Goal: Transaction & Acquisition: Purchase product/service

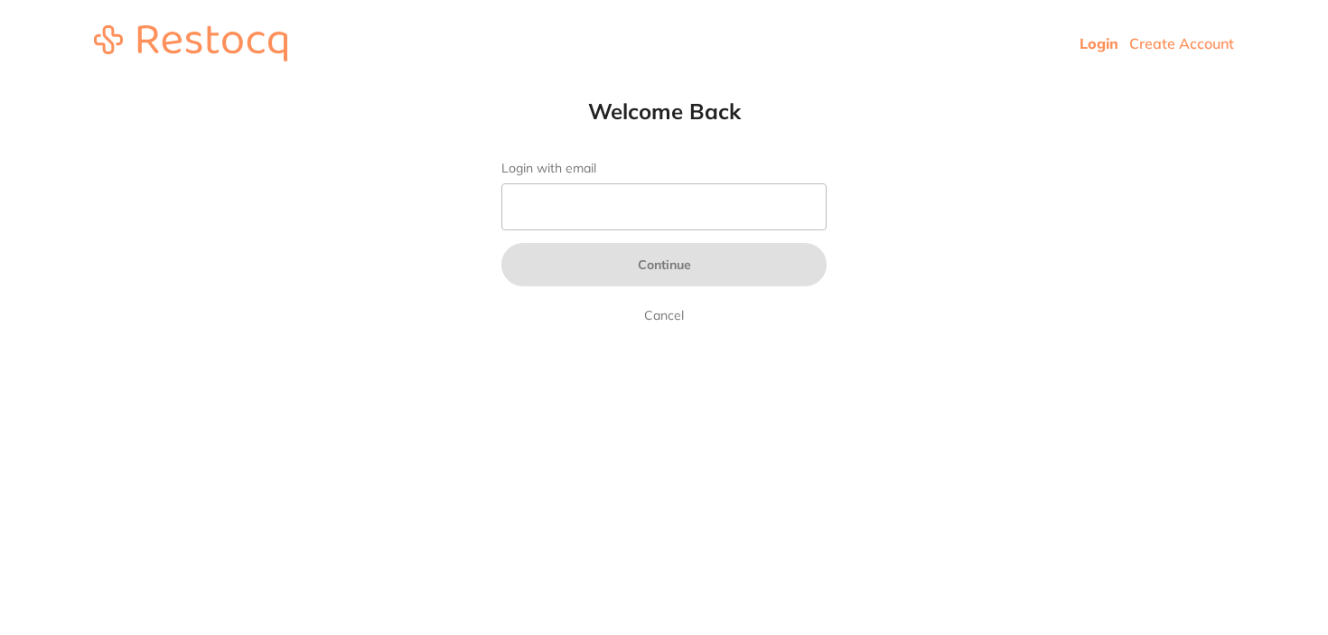
click at [585, 224] on form "Login with email Continue Cancel" at bounding box center [663, 243] width 325 height 165
click at [585, 199] on input "Login with email" at bounding box center [663, 206] width 325 height 47
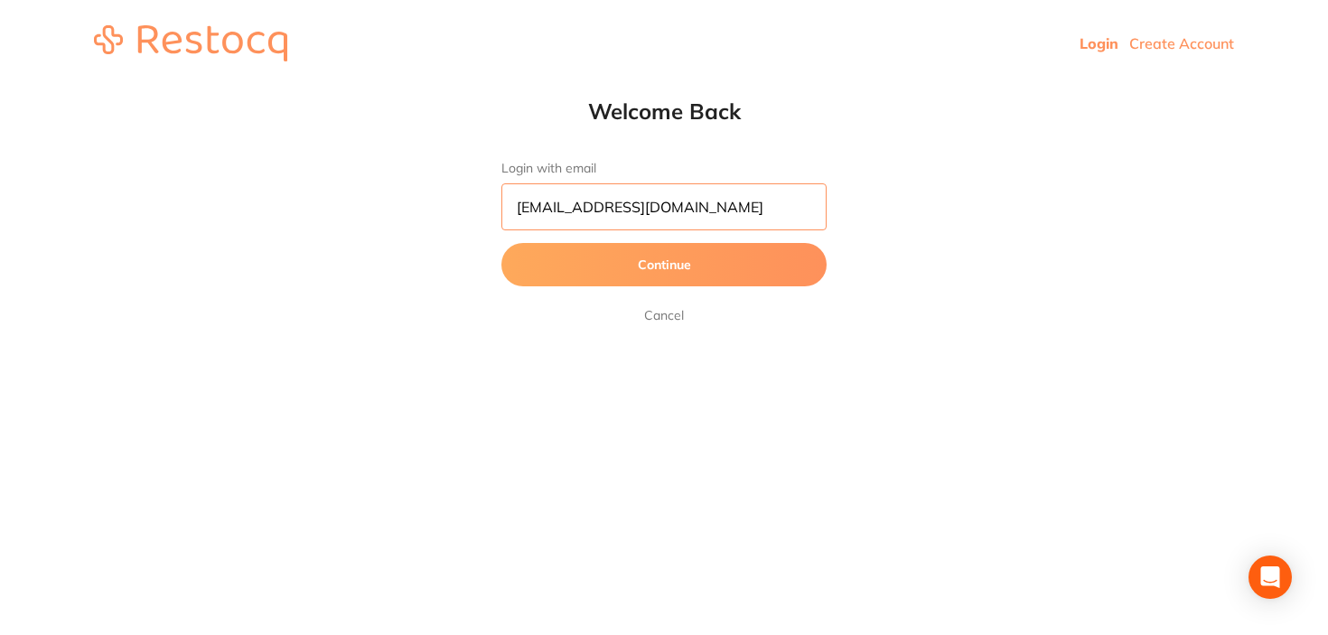
type input "[EMAIL_ADDRESS][DOMAIN_NAME]"
click at [501, 243] on button "Continue" at bounding box center [663, 264] width 325 height 43
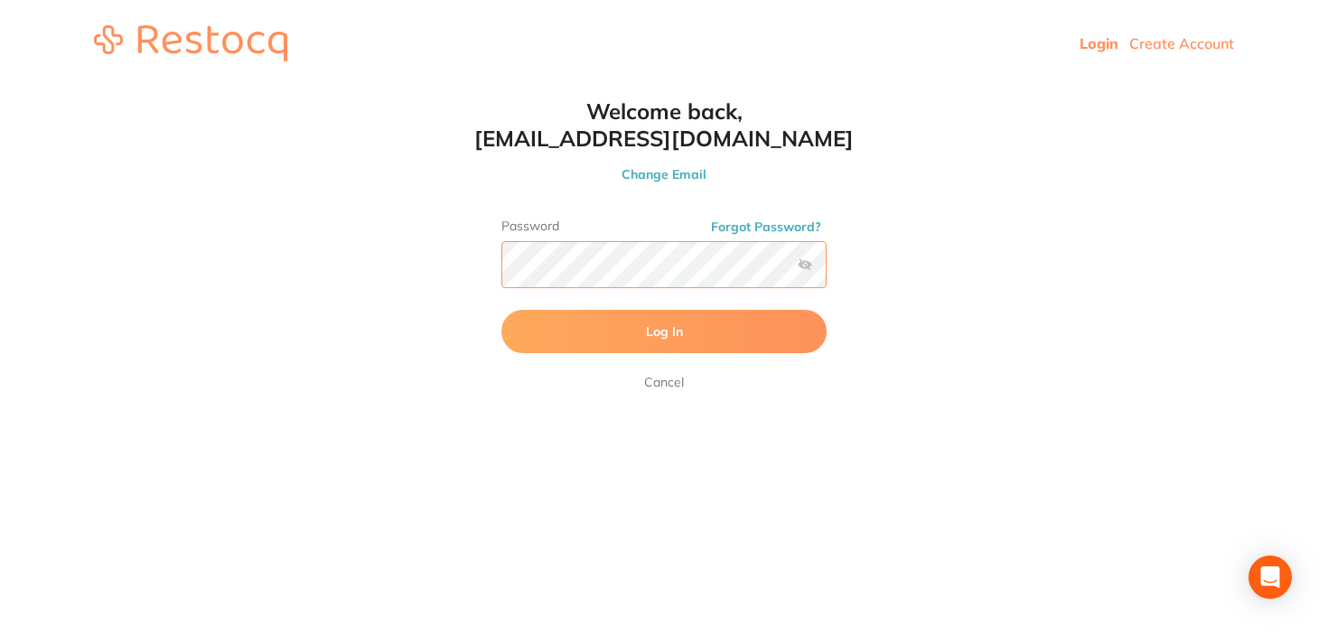
click at [501, 310] on button "Log In" at bounding box center [663, 331] width 325 height 43
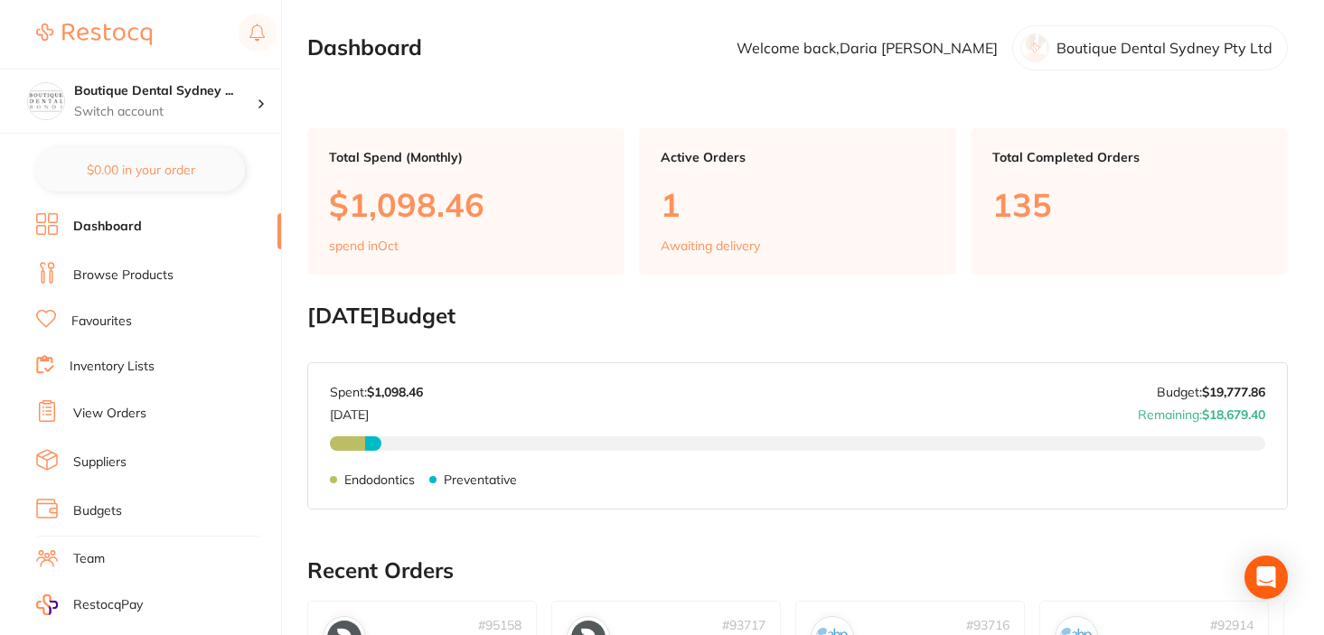
click at [656, 200] on div "Active Orders 1 Awaiting delivery" at bounding box center [797, 201] width 317 height 146
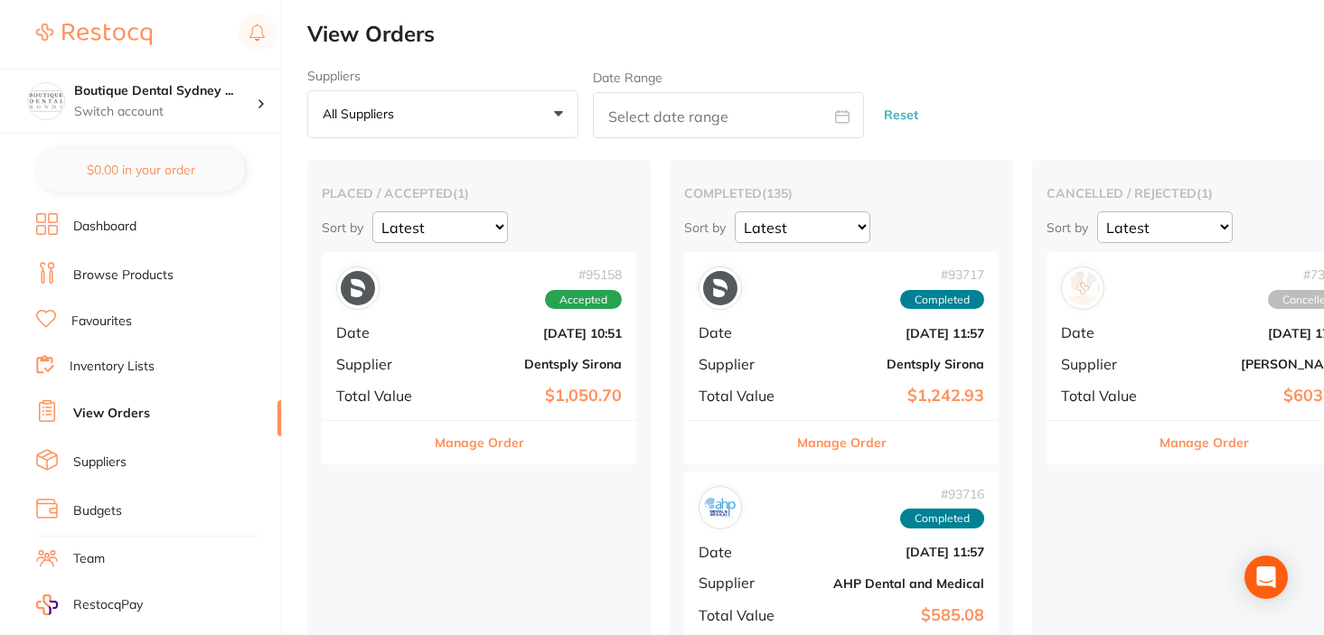
click at [489, 459] on button "Manage Order" at bounding box center [479, 442] width 89 height 43
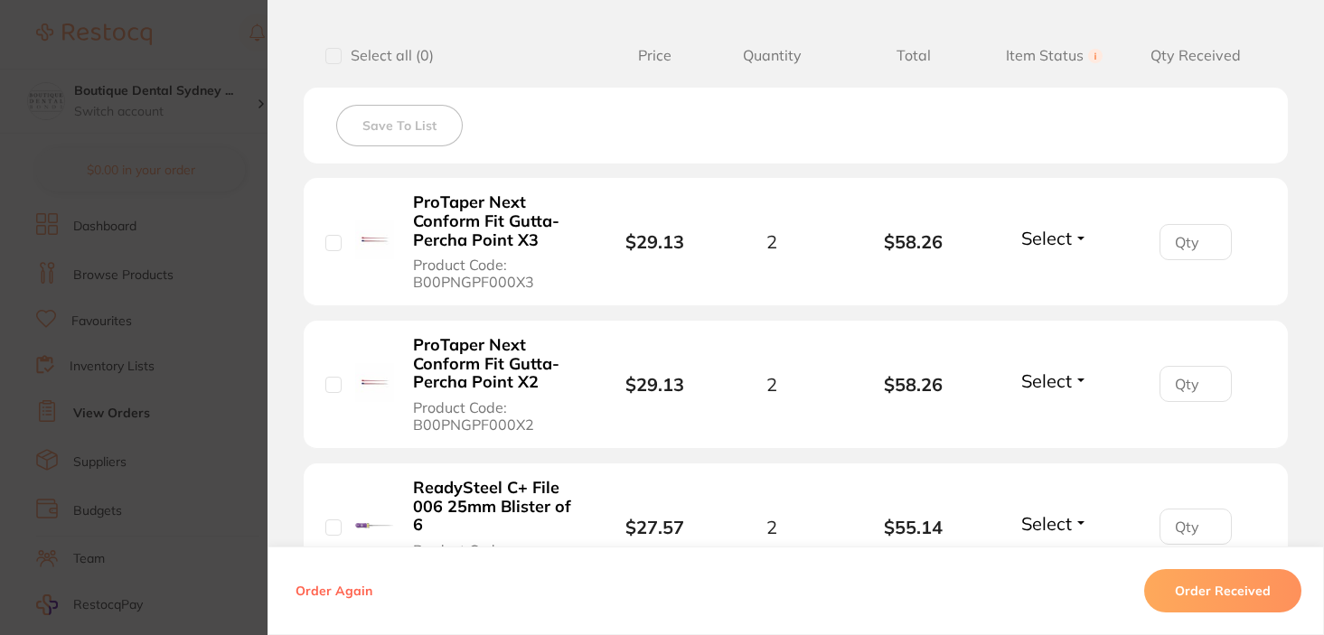
scroll to position [459, 0]
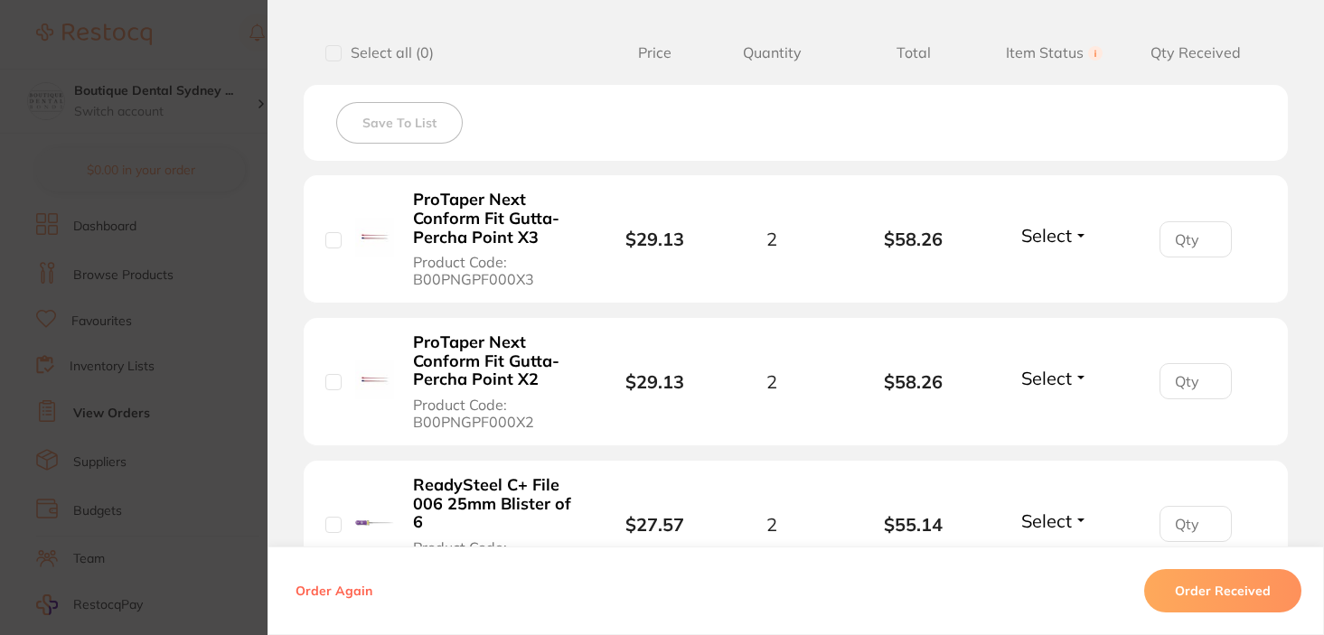
click at [1053, 251] on div "Select Received Back Order" at bounding box center [1054, 239] width 78 height 30
click at [1049, 240] on span "Select" at bounding box center [1046, 235] width 51 height 23
click at [1039, 266] on button "Received" at bounding box center [1054, 275] width 46 height 28
click at [1036, 394] on div "Select Received Back Order" at bounding box center [1054, 382] width 78 height 30
click at [1035, 387] on span "Select" at bounding box center [1046, 378] width 51 height 23
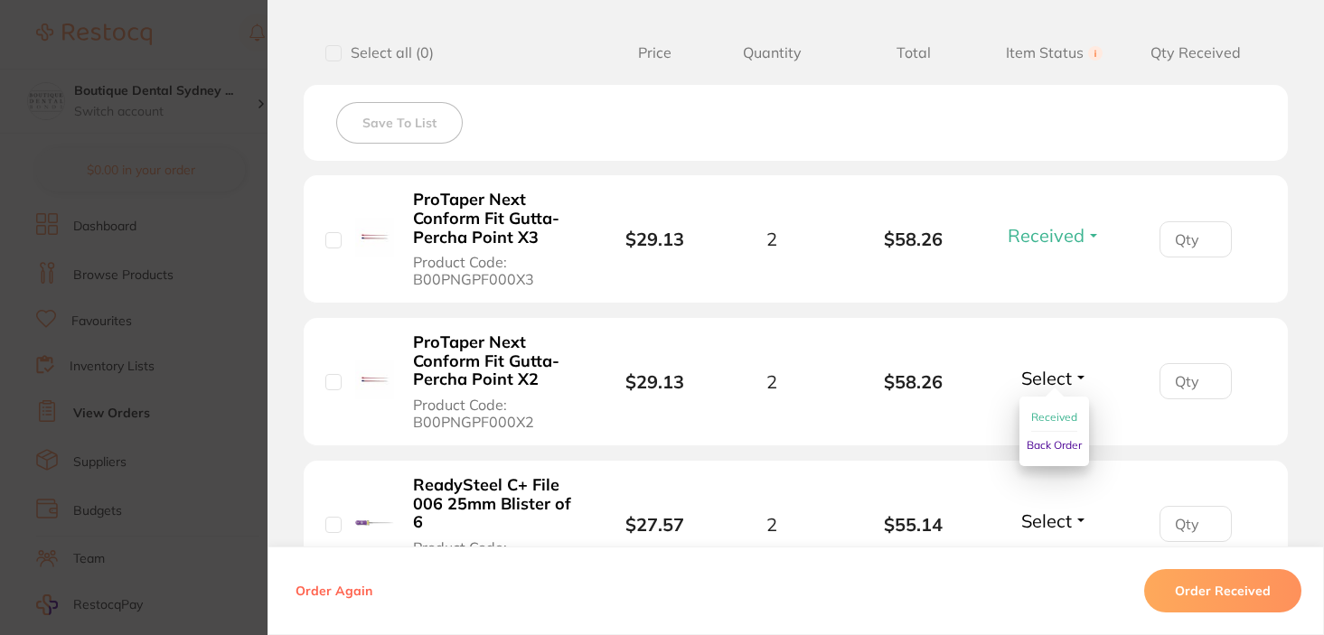
click at [1033, 427] on button "Received" at bounding box center [1054, 418] width 46 height 28
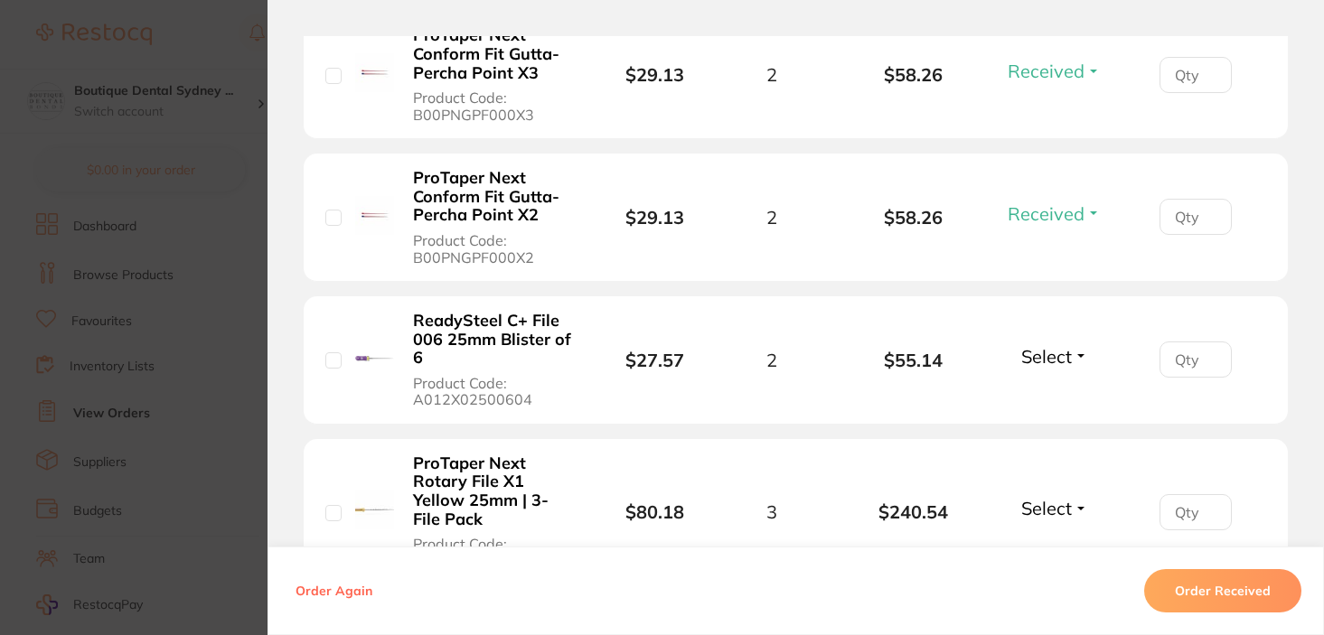
scroll to position [621, 0]
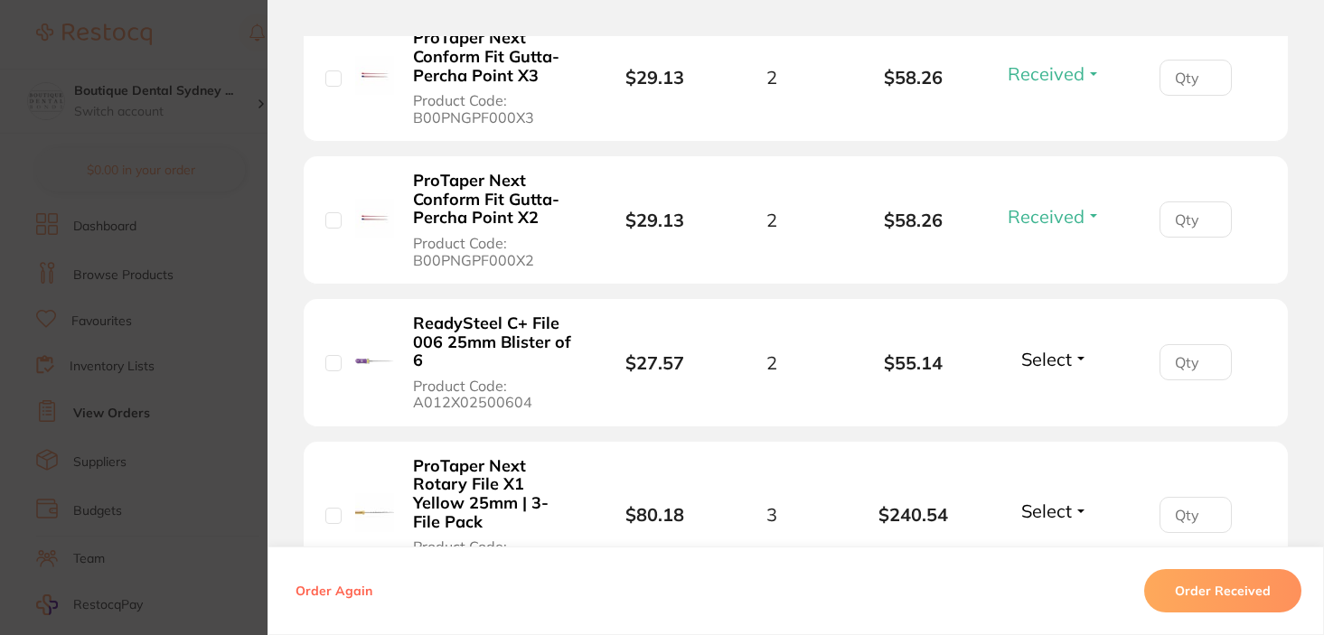
click at [1051, 368] on span "Select" at bounding box center [1046, 359] width 51 height 23
click at [1047, 386] on button "Received" at bounding box center [1054, 399] width 46 height 28
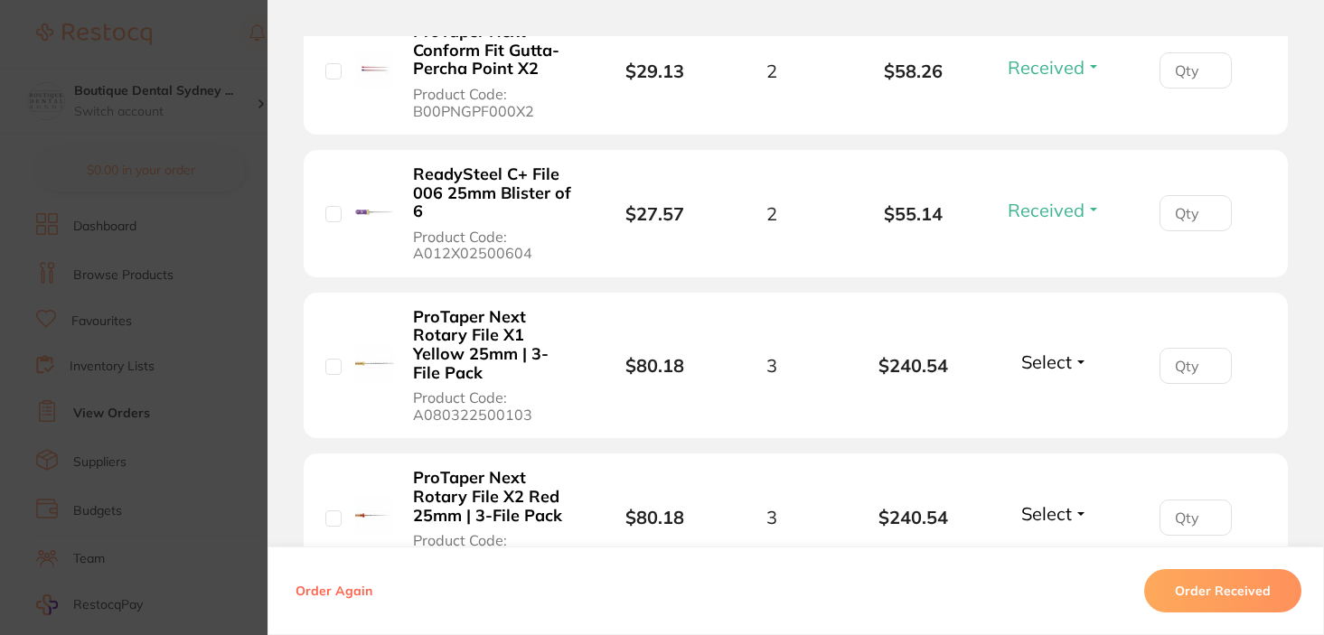
scroll to position [769, 0]
click at [1041, 356] on span "Select" at bounding box center [1046, 362] width 51 height 23
click at [1041, 392] on button "Received" at bounding box center [1054, 402] width 46 height 28
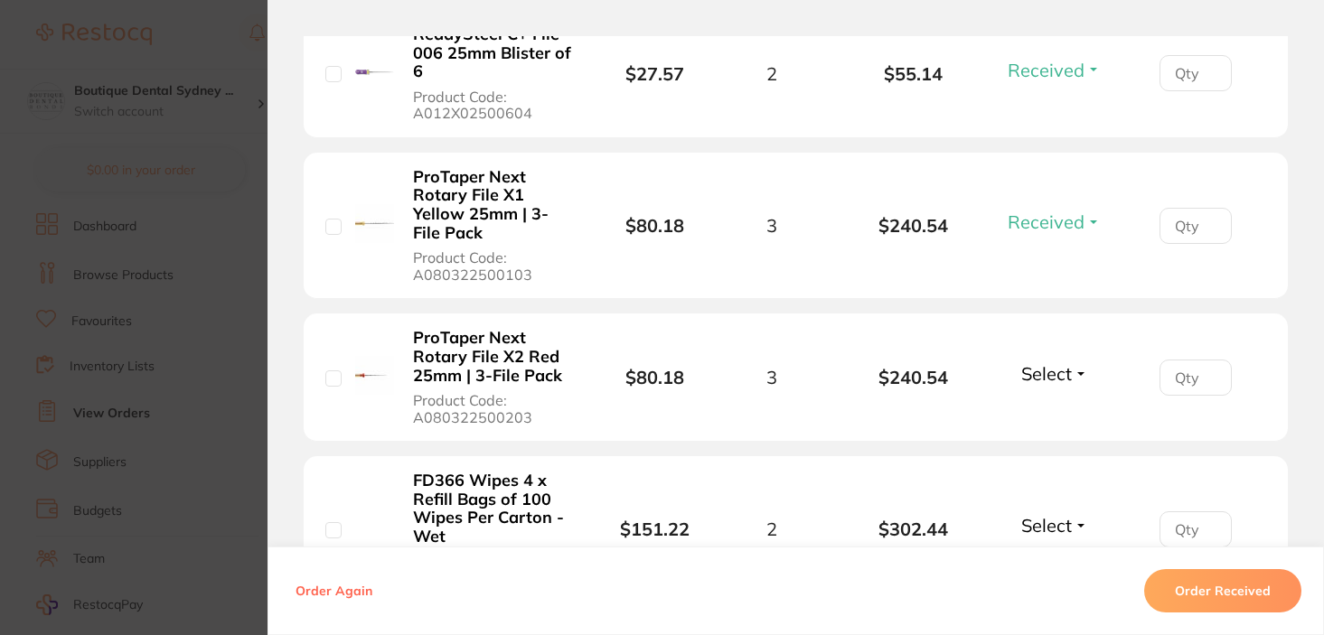
scroll to position [909, 0]
click at [1038, 371] on span "Select" at bounding box center [1046, 374] width 51 height 23
click at [1038, 407] on span "Received" at bounding box center [1054, 414] width 46 height 14
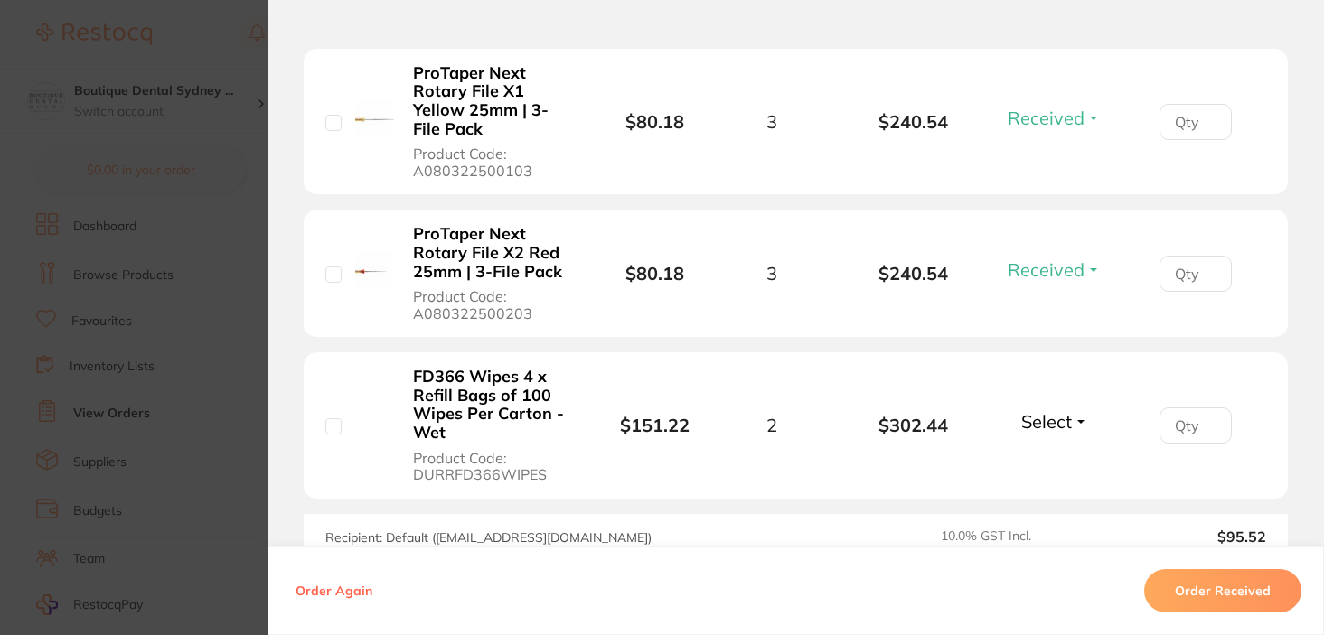
scroll to position [1011, 0]
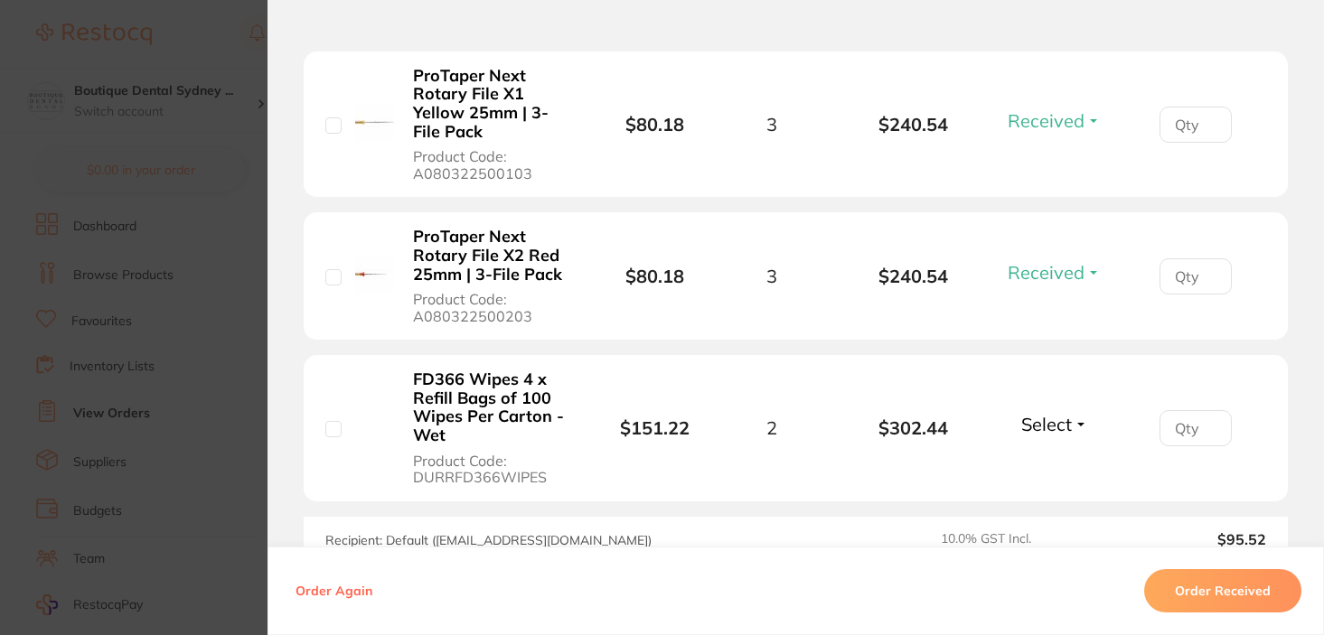
click at [1038, 403] on li "FD366 Wipes 4 x Refill Bags of 100 Wipes Per Carton - Wet Product Code: DURRFD3…" at bounding box center [796, 428] width 984 height 147
click at [1038, 421] on span "Select" at bounding box center [1046, 424] width 51 height 23
click at [1034, 453] on button "Received" at bounding box center [1054, 464] width 46 height 28
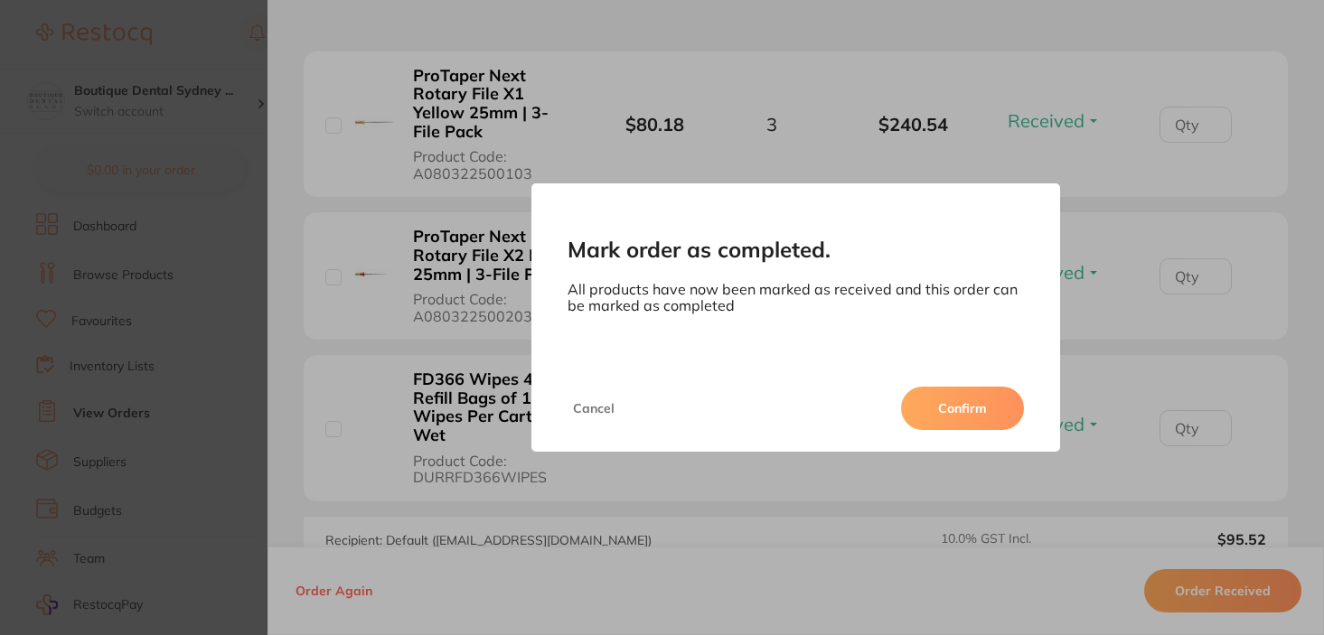
click at [944, 404] on button "Confirm" at bounding box center [962, 408] width 123 height 43
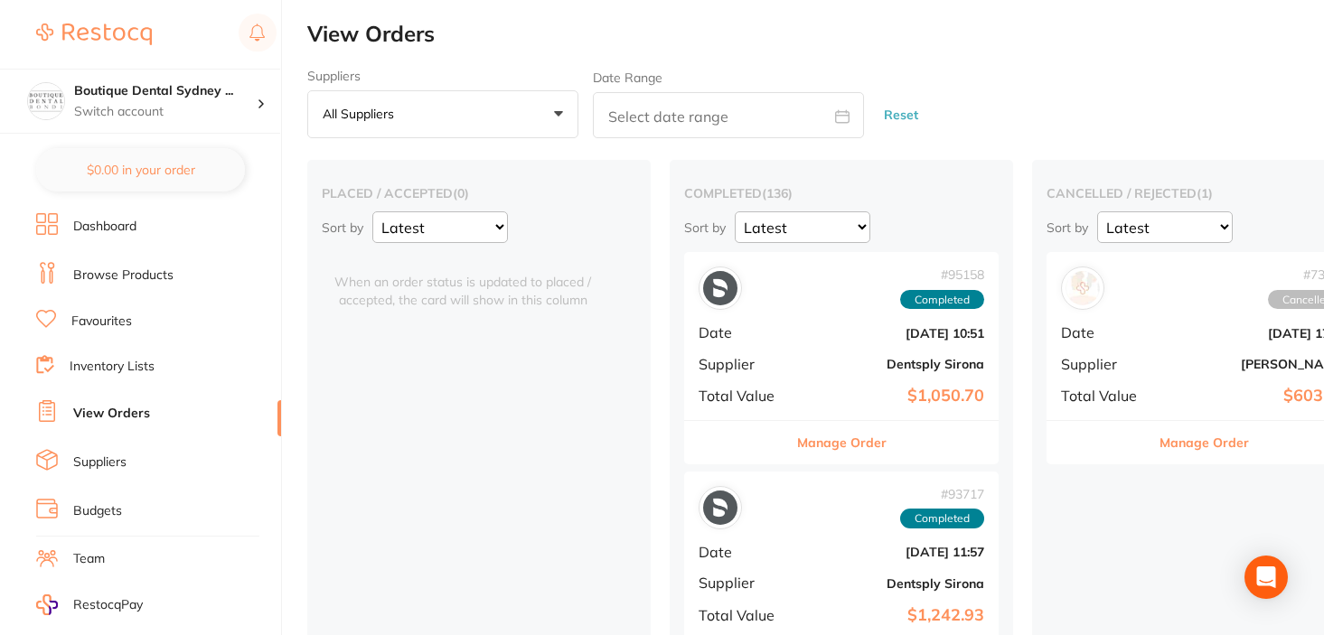
click at [119, 321] on link "Favourites" at bounding box center [101, 322] width 61 height 18
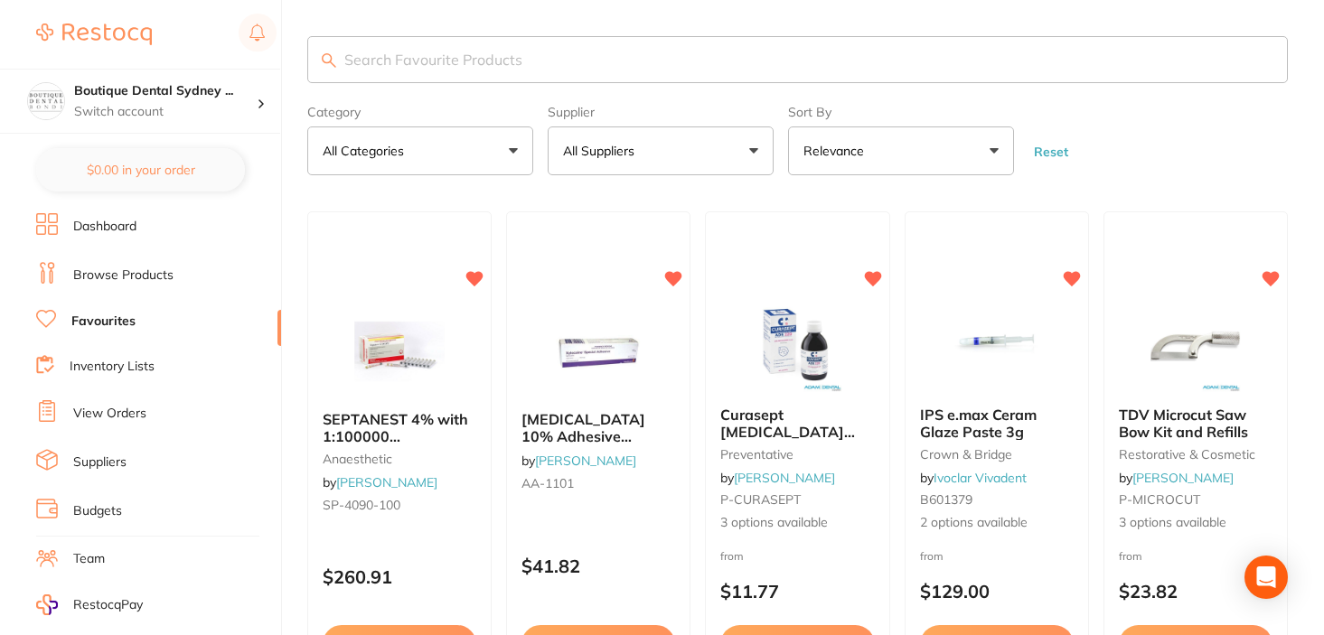
click at [604, 162] on button "All Suppliers" at bounding box center [660, 150] width 226 height 49
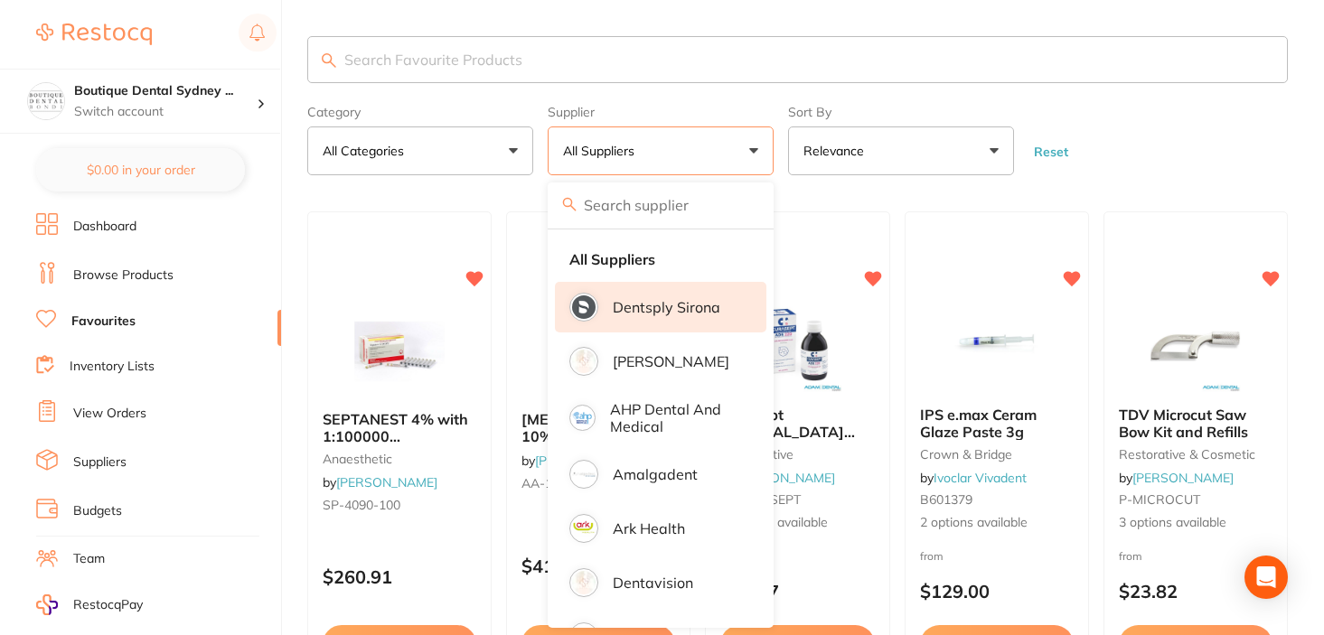
click at [653, 313] on p "Dentsply Sirona" at bounding box center [667, 307] width 108 height 16
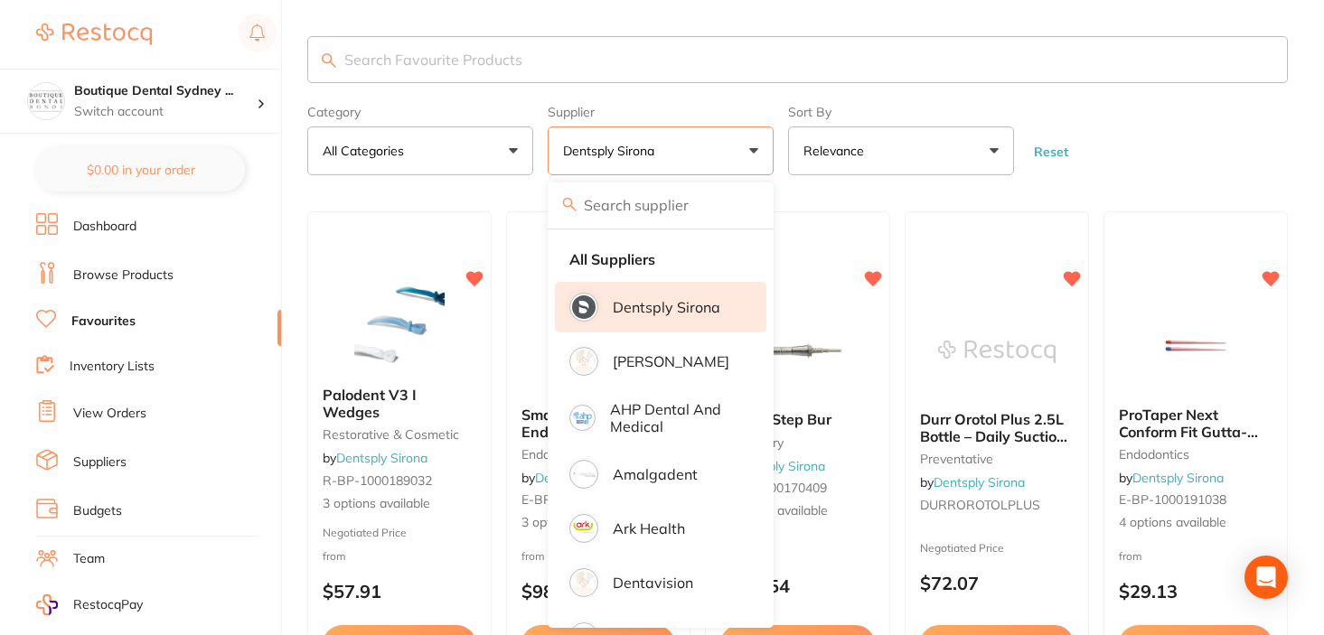
click at [1107, 145] on form "Category All Categories All Categories endodontics equipment laboratory prevent…" at bounding box center [797, 137] width 980 height 78
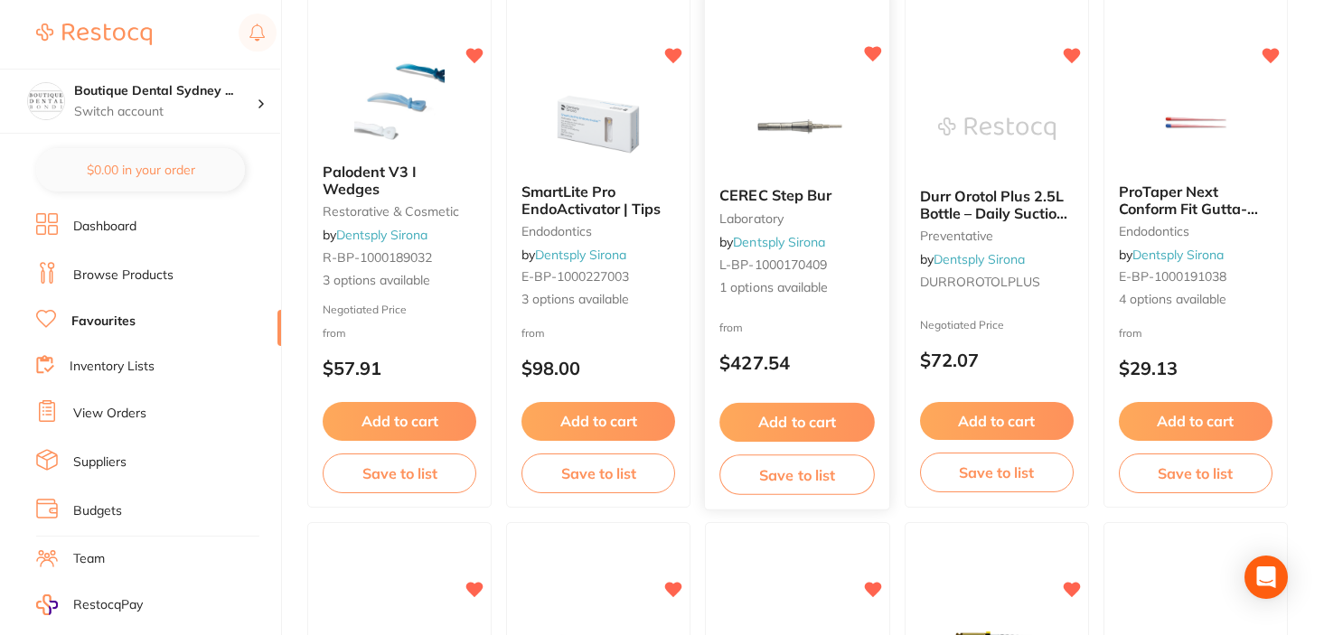
scroll to position [213, 0]
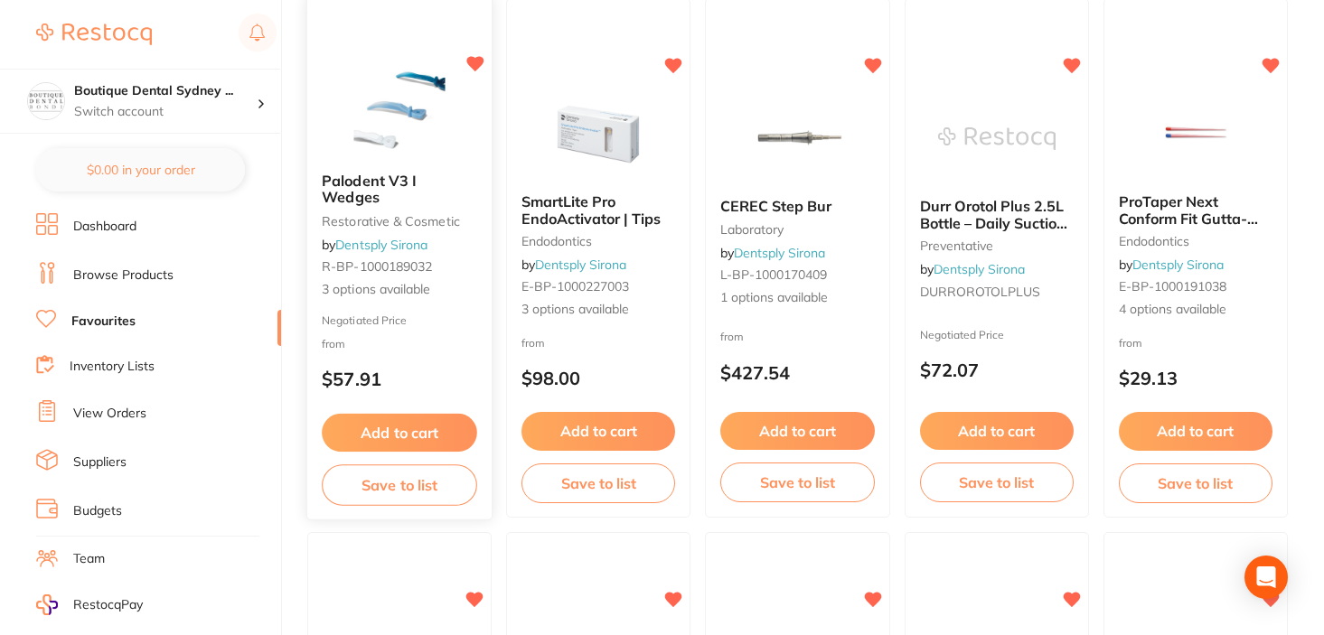
click at [396, 201] on span "Palodent V3 I Wedges" at bounding box center [369, 189] width 95 height 35
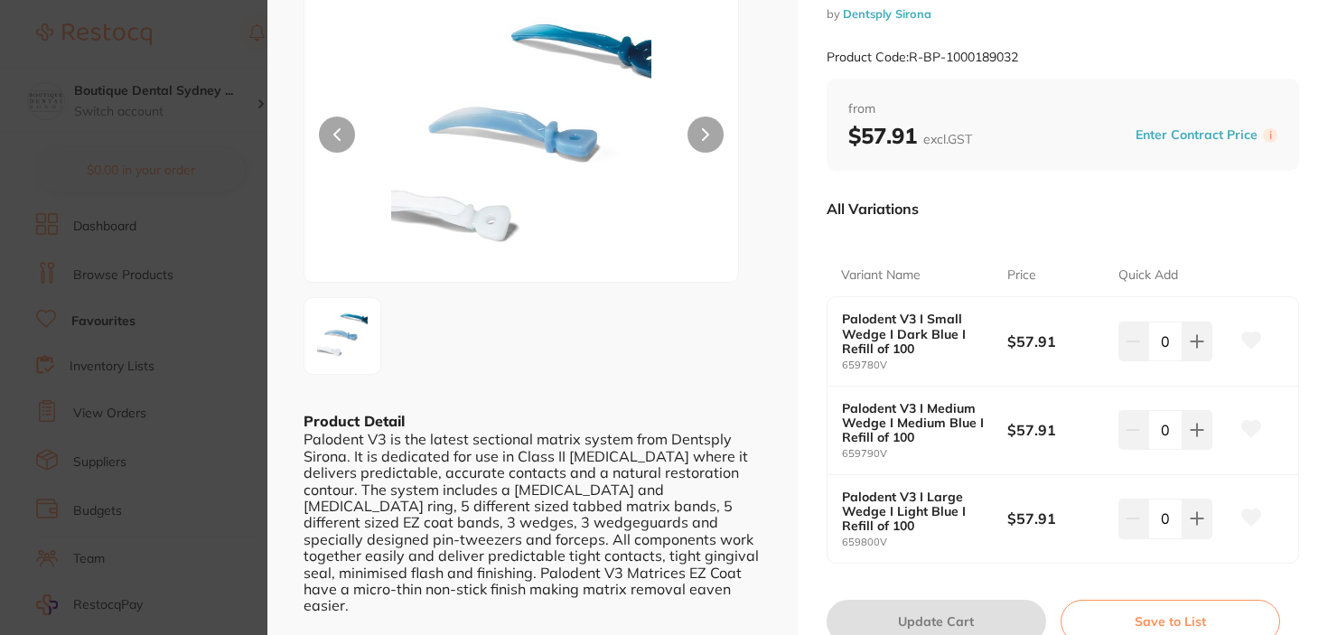
scroll to position [141, 0]
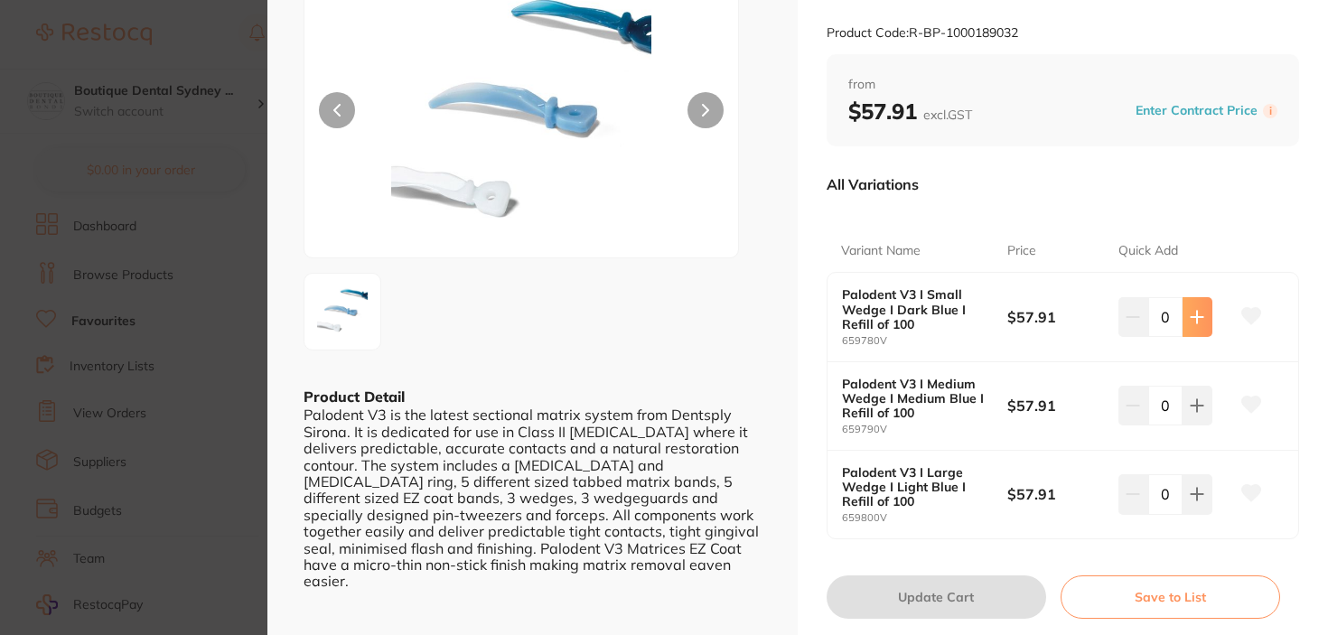
click at [1193, 301] on button at bounding box center [1198, 317] width 30 height 40
type input "1"
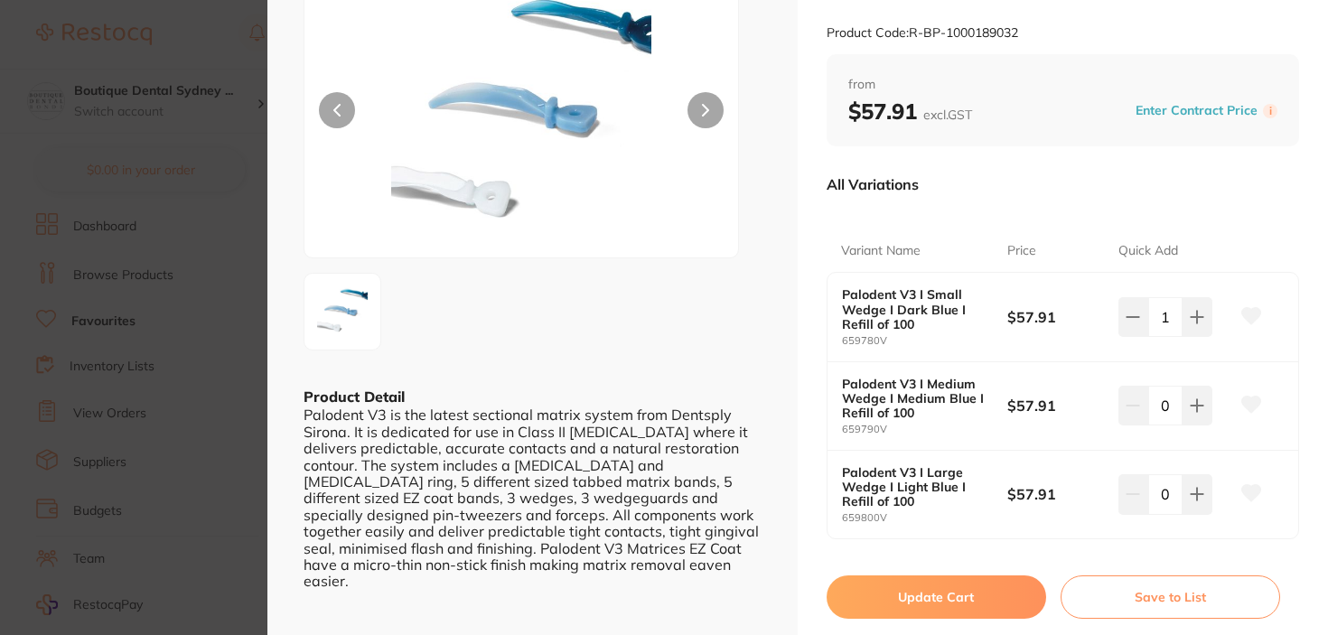
click at [964, 593] on button "Update Cart" at bounding box center [937, 596] width 220 height 43
checkbox input "false"
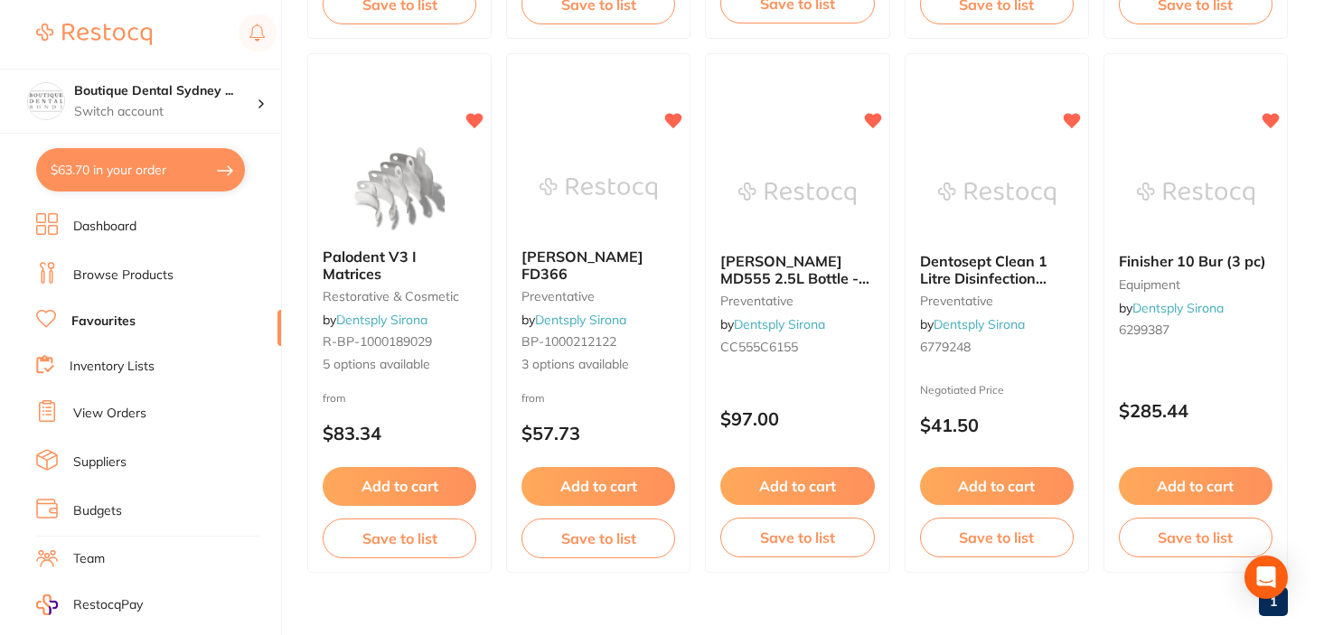
scroll to position [1227, 0]
click at [587, 266] on span "[PERSON_NAME] FD366" at bounding box center [581, 263] width 123 height 35
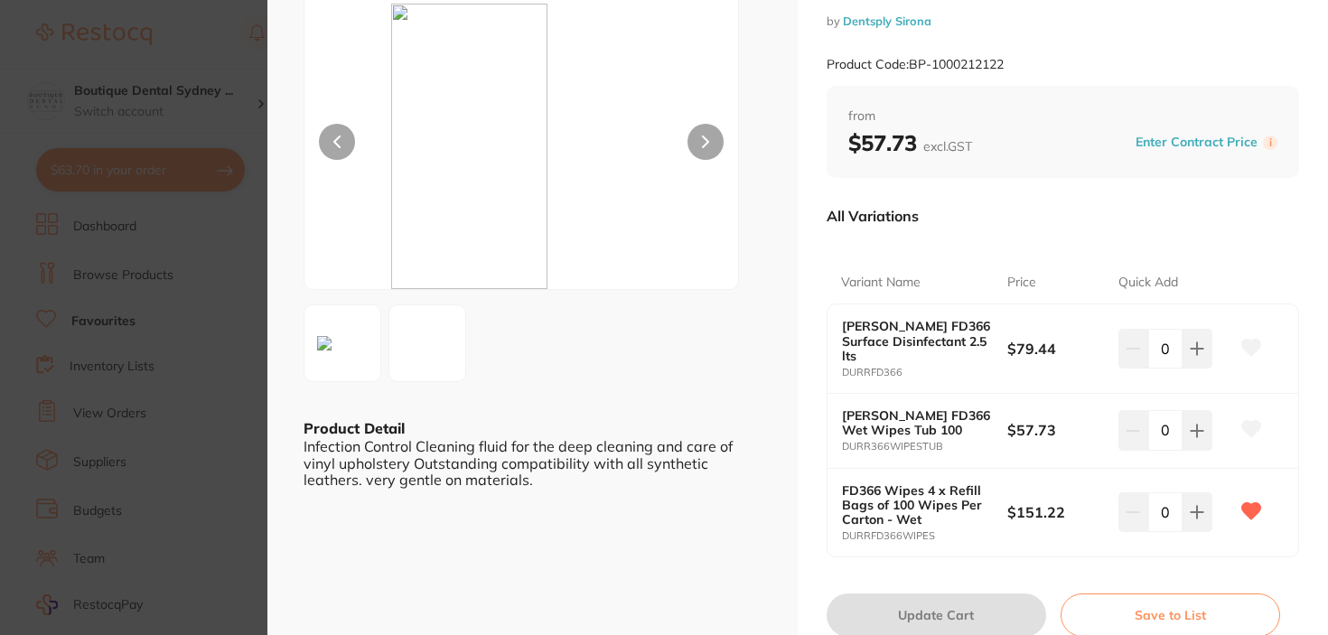
scroll to position [127, 0]
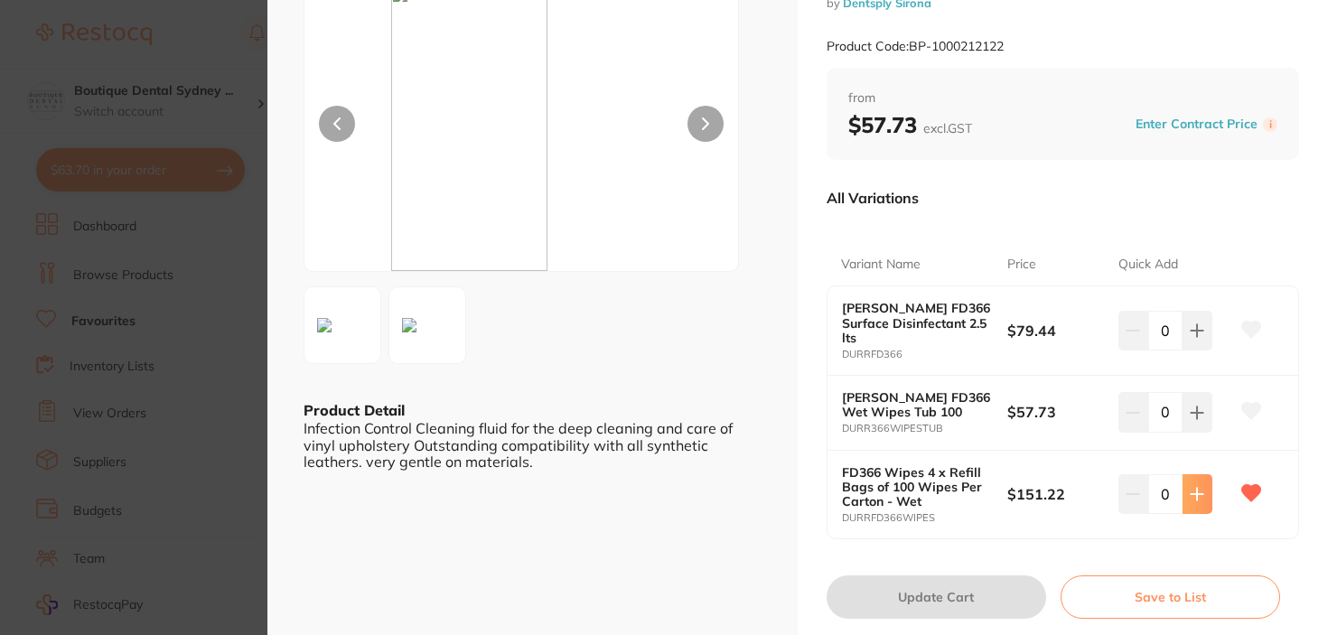
click at [1196, 487] on icon at bounding box center [1197, 494] width 14 height 14
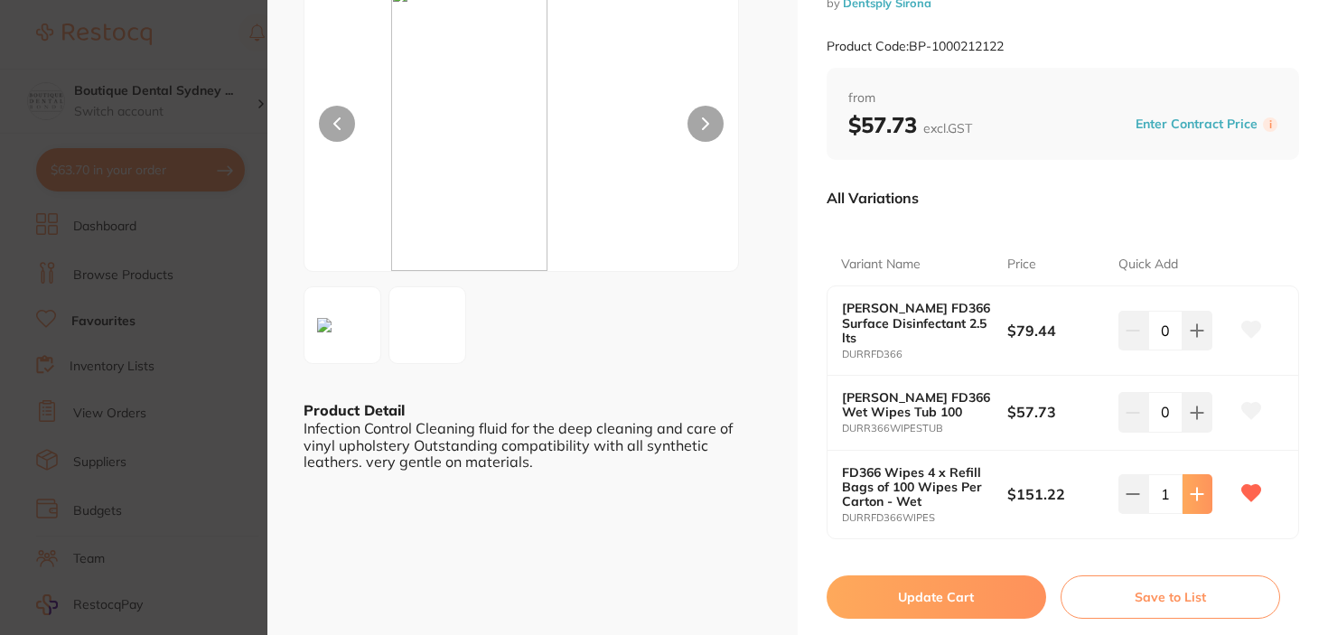
click at [1196, 487] on icon at bounding box center [1197, 494] width 14 height 14
type input "2"
click at [889, 596] on button "Update Cart" at bounding box center [937, 596] width 220 height 43
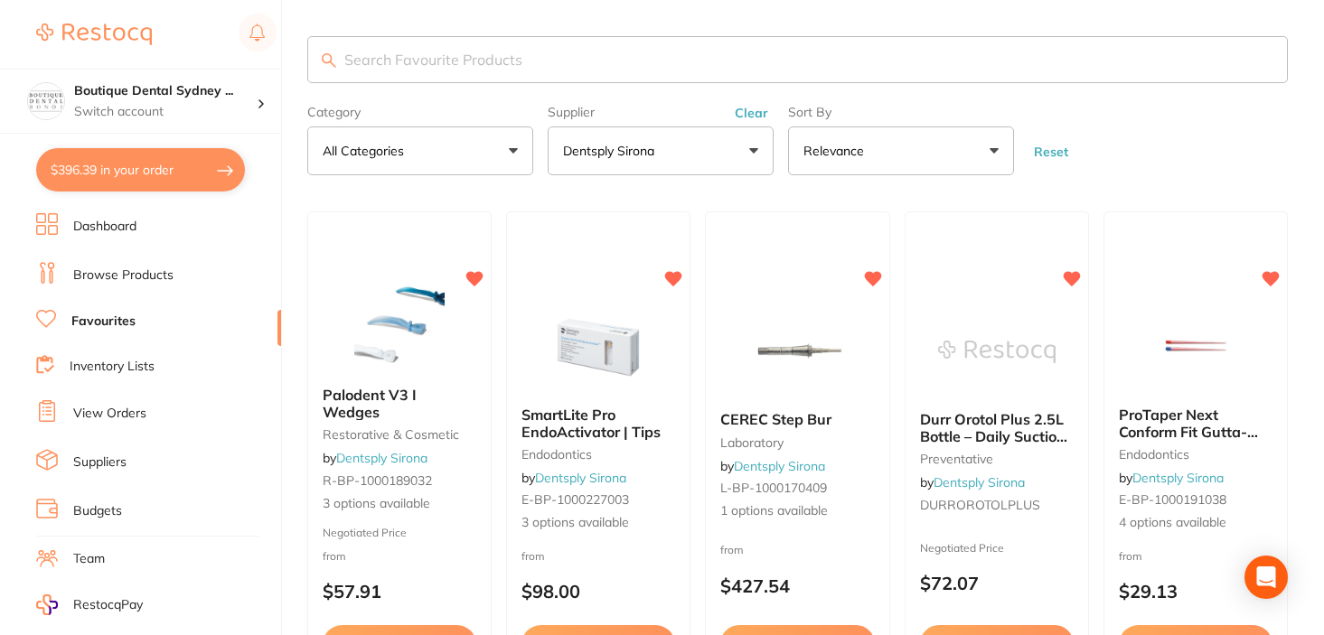
click at [165, 276] on link "Browse Products" at bounding box center [123, 276] width 100 height 18
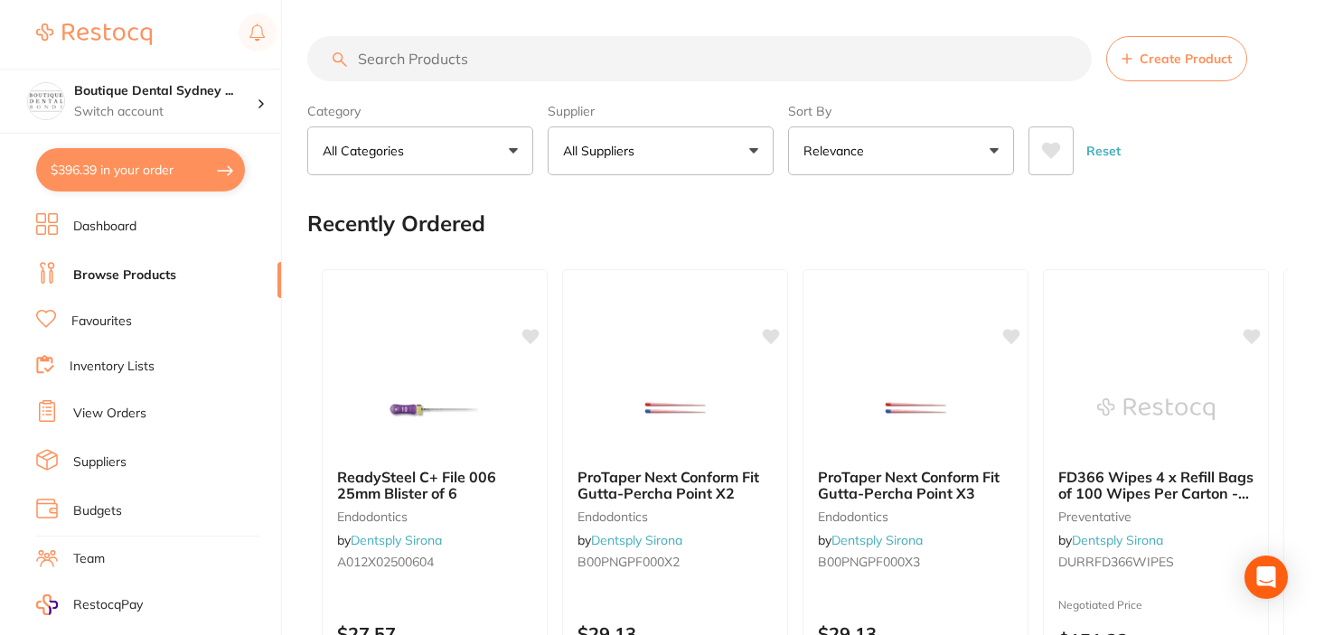
click at [639, 161] on button "All Suppliers" at bounding box center [660, 150] width 226 height 49
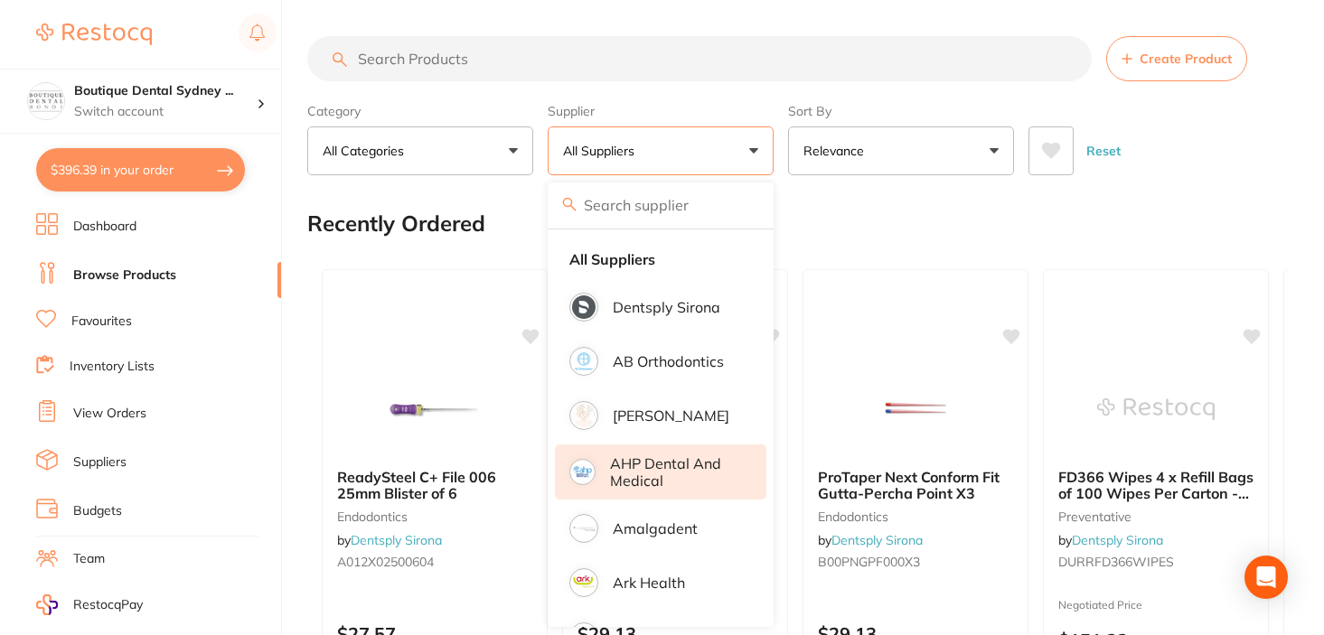
click at [641, 475] on p "AHP Dental and Medical" at bounding box center [675, 471] width 131 height 33
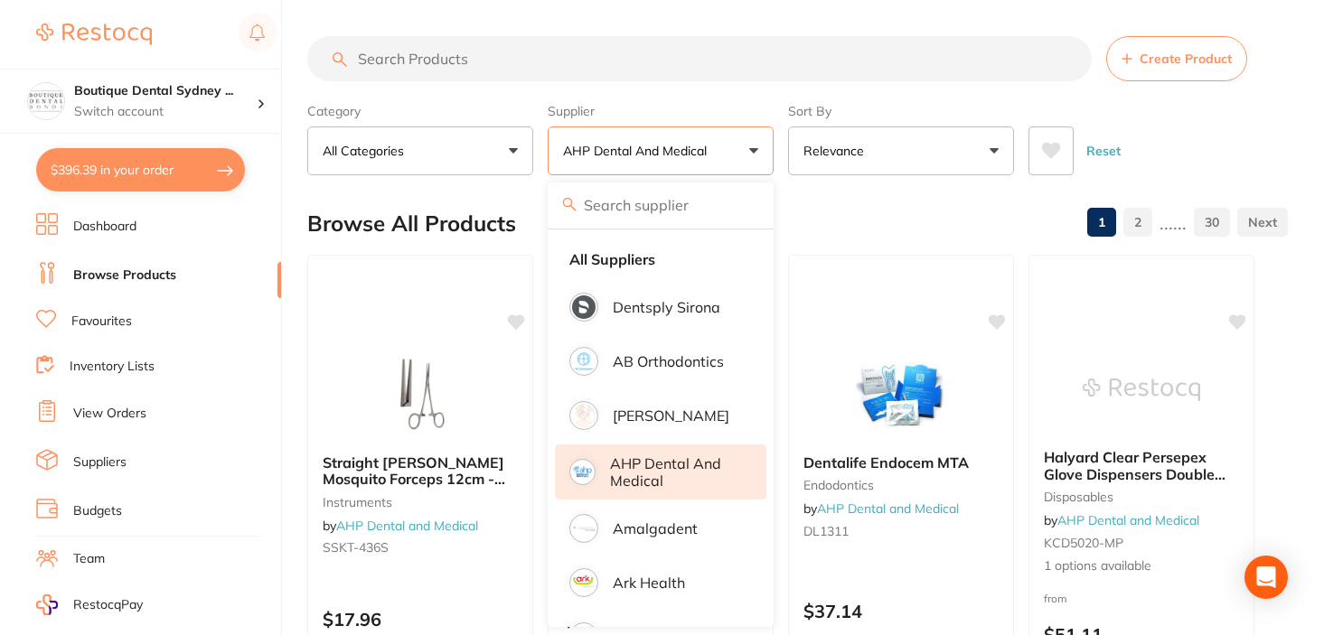
click at [965, 224] on div "Browse All Products 1 2 ...... 30" at bounding box center [797, 223] width 980 height 61
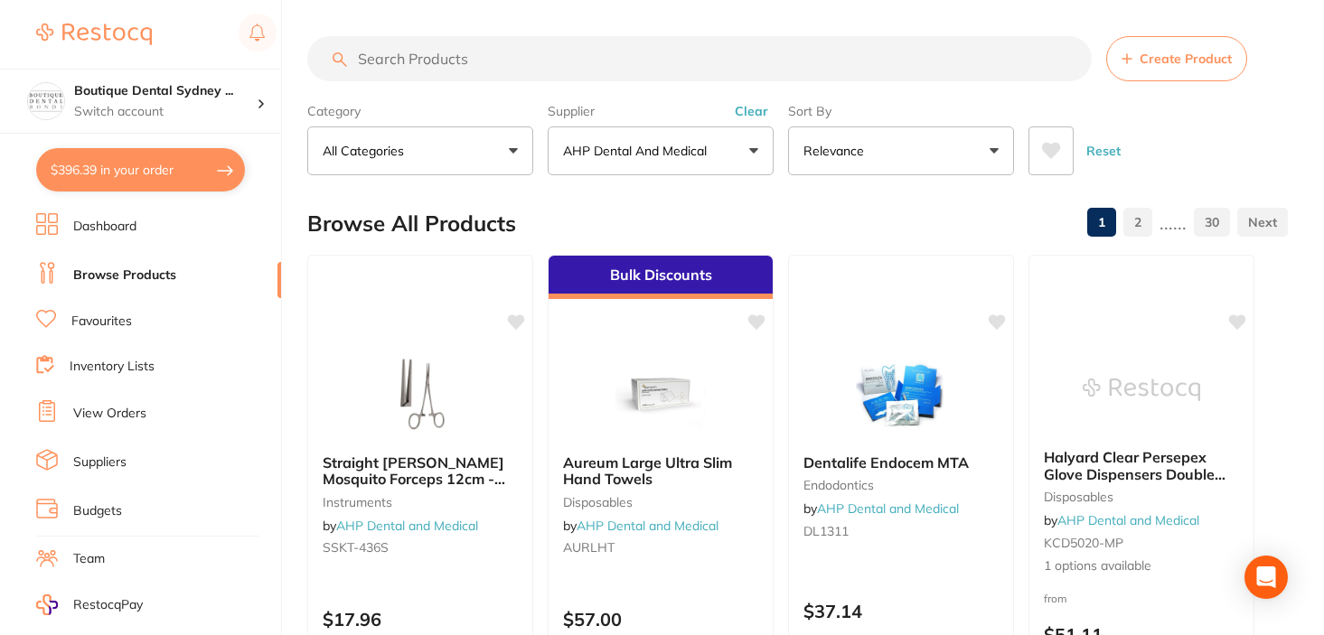
click at [1062, 139] on button at bounding box center [1050, 150] width 45 height 49
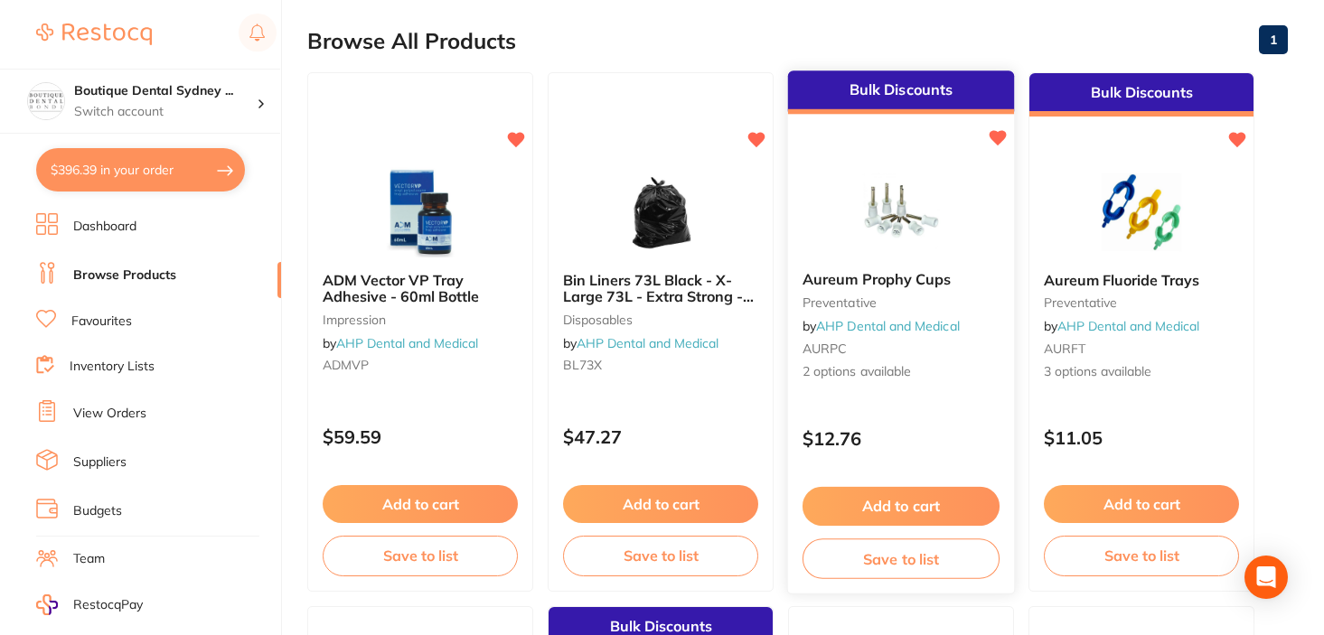
scroll to position [189, 0]
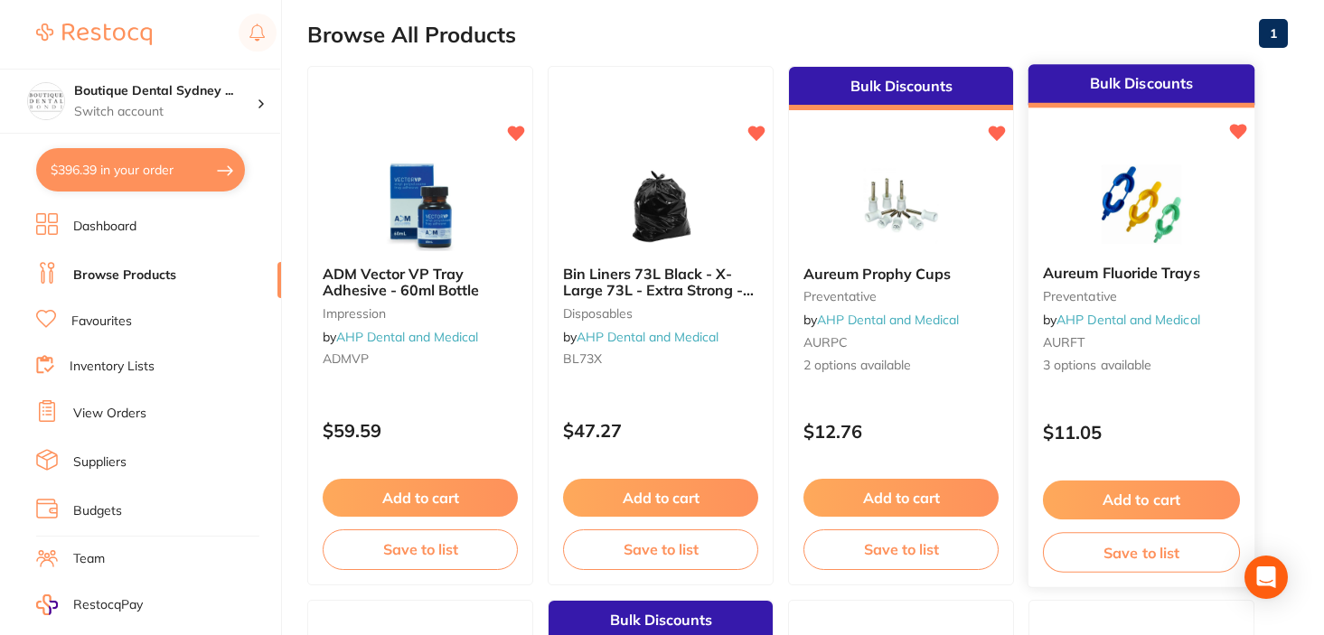
click at [1169, 276] on span "Aureum Fluoride Trays" at bounding box center [1121, 273] width 157 height 18
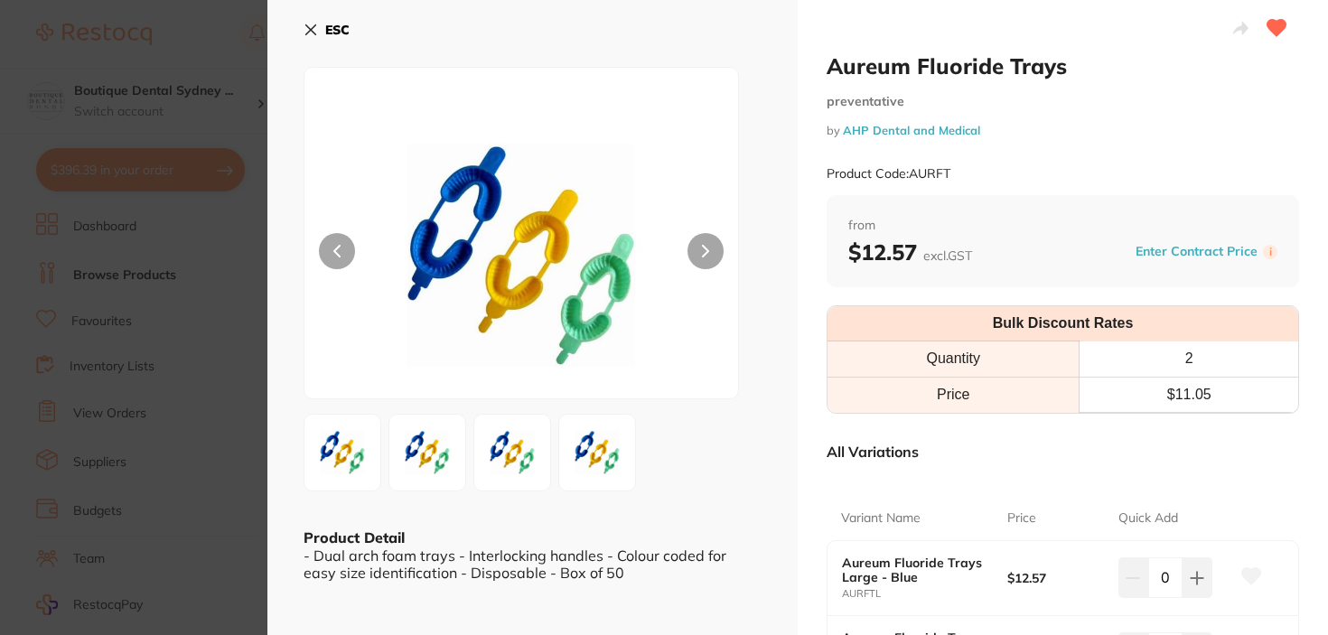
scroll to position [143, 0]
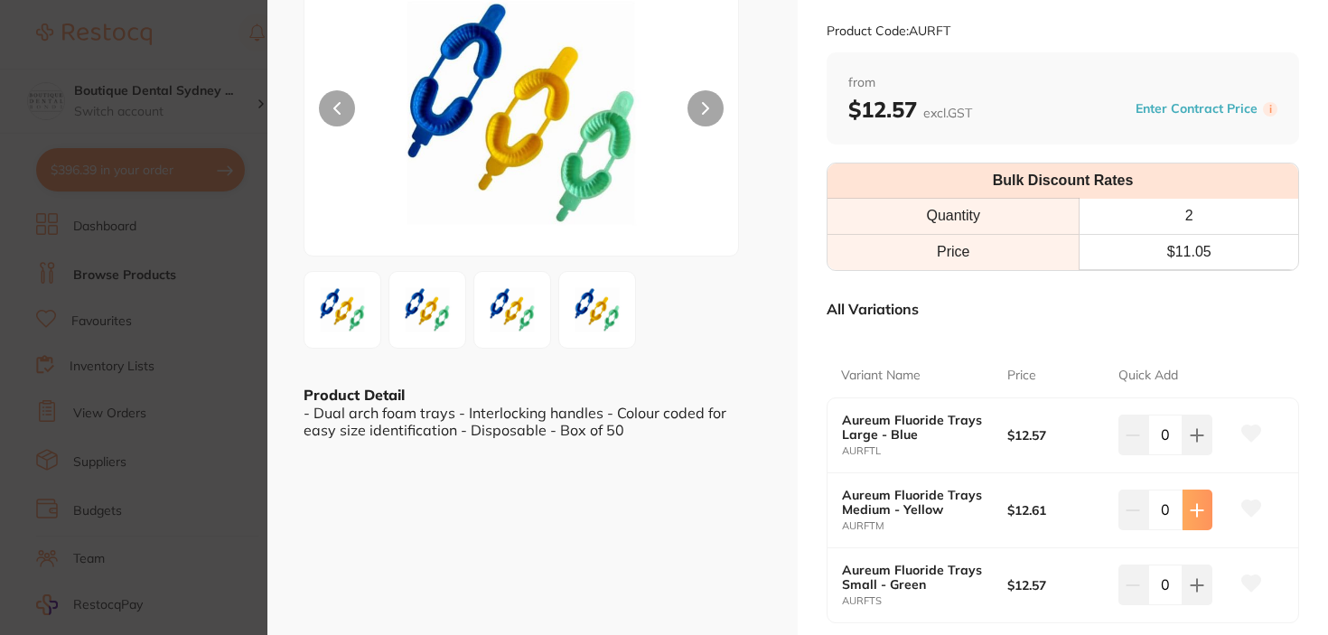
click at [1202, 513] on button at bounding box center [1198, 510] width 30 height 40
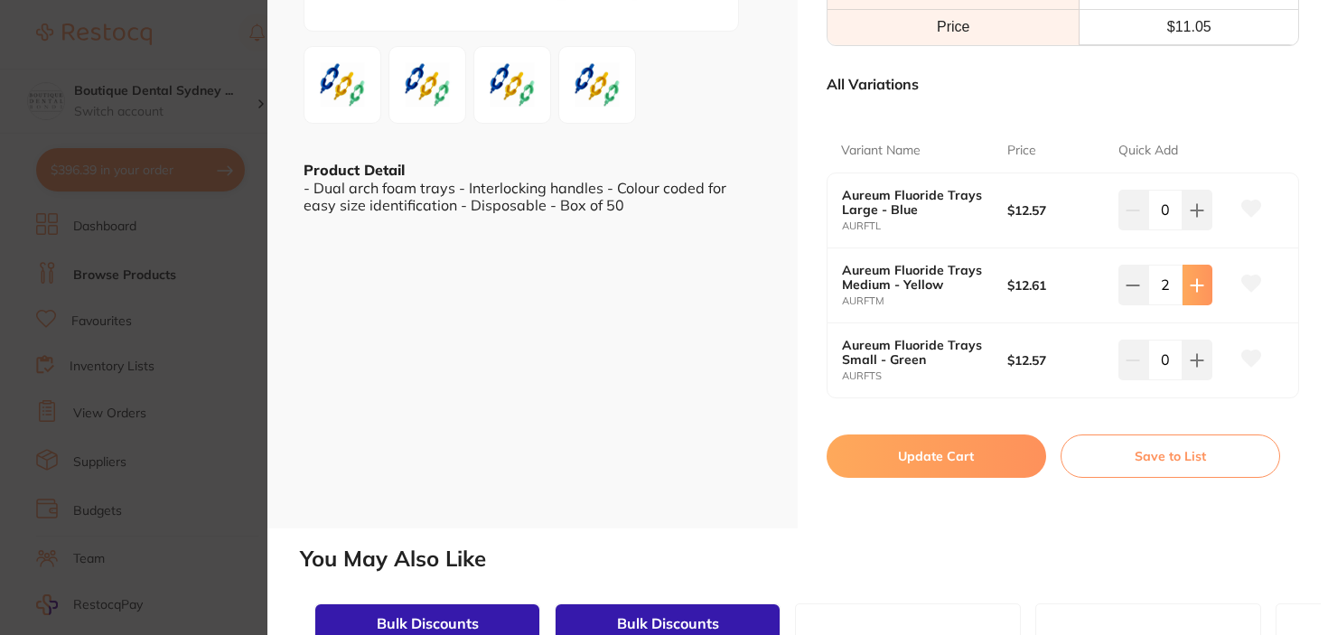
scroll to position [367, 0]
click at [1187, 301] on button at bounding box center [1198, 286] width 30 height 40
type input "3"
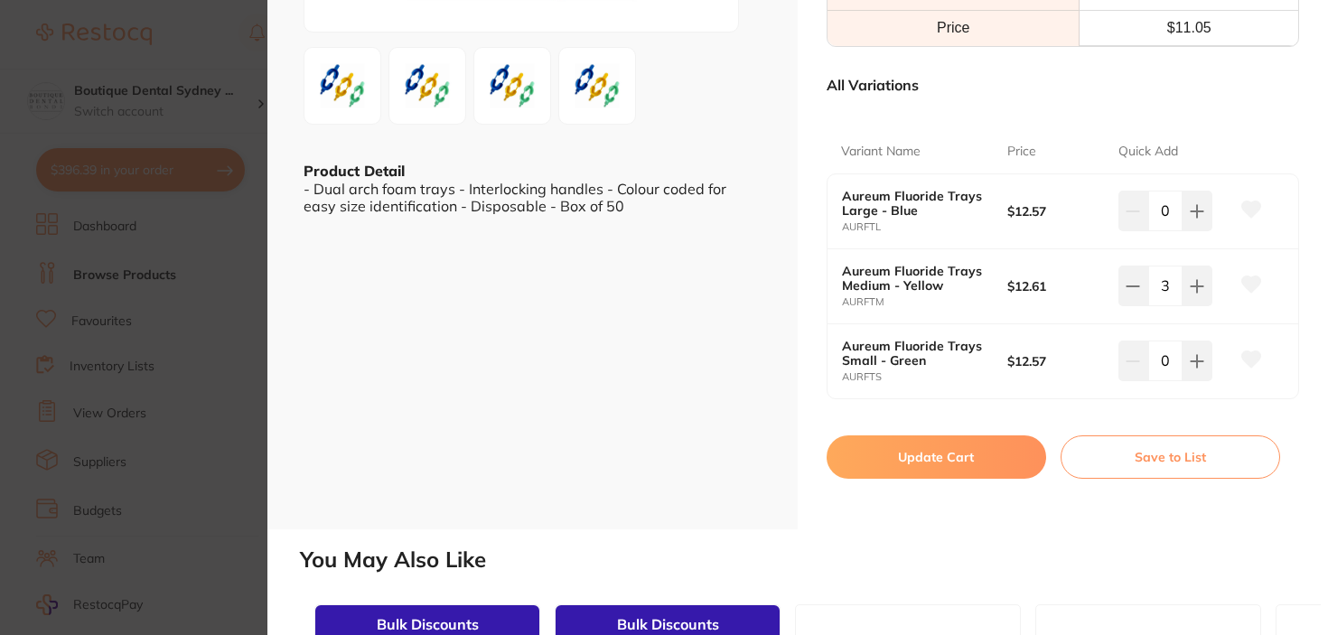
click at [941, 445] on button "Update Cart" at bounding box center [937, 456] width 220 height 43
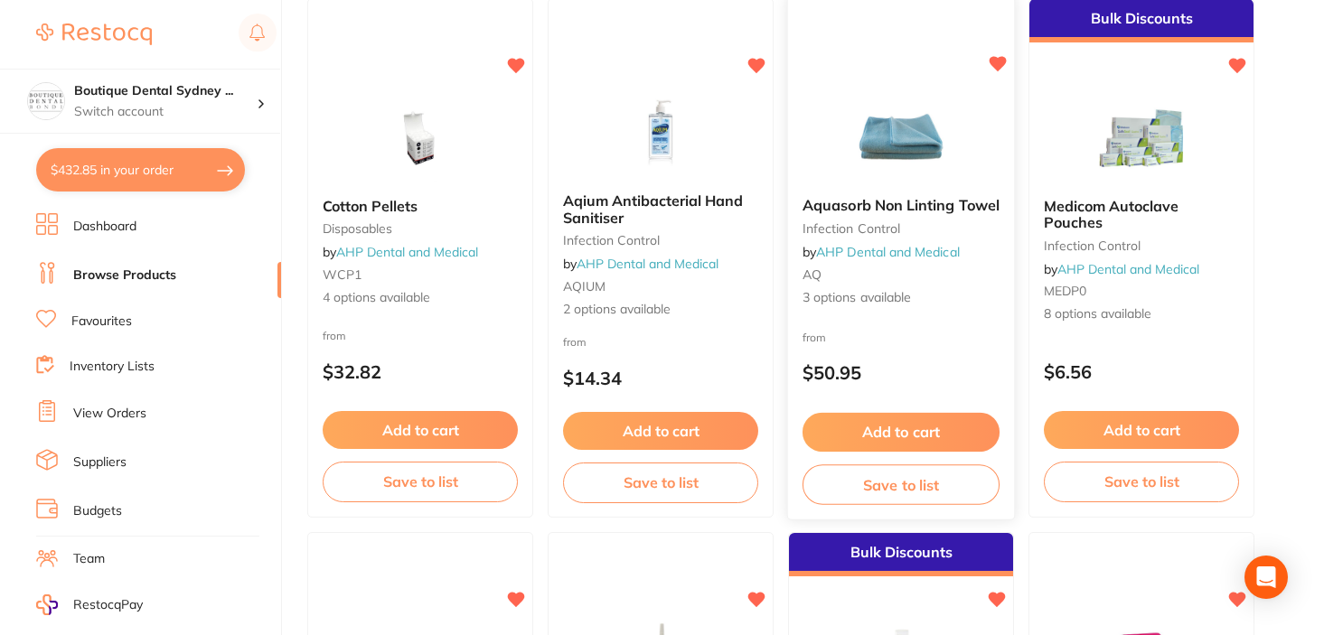
scroll to position [2390, 0]
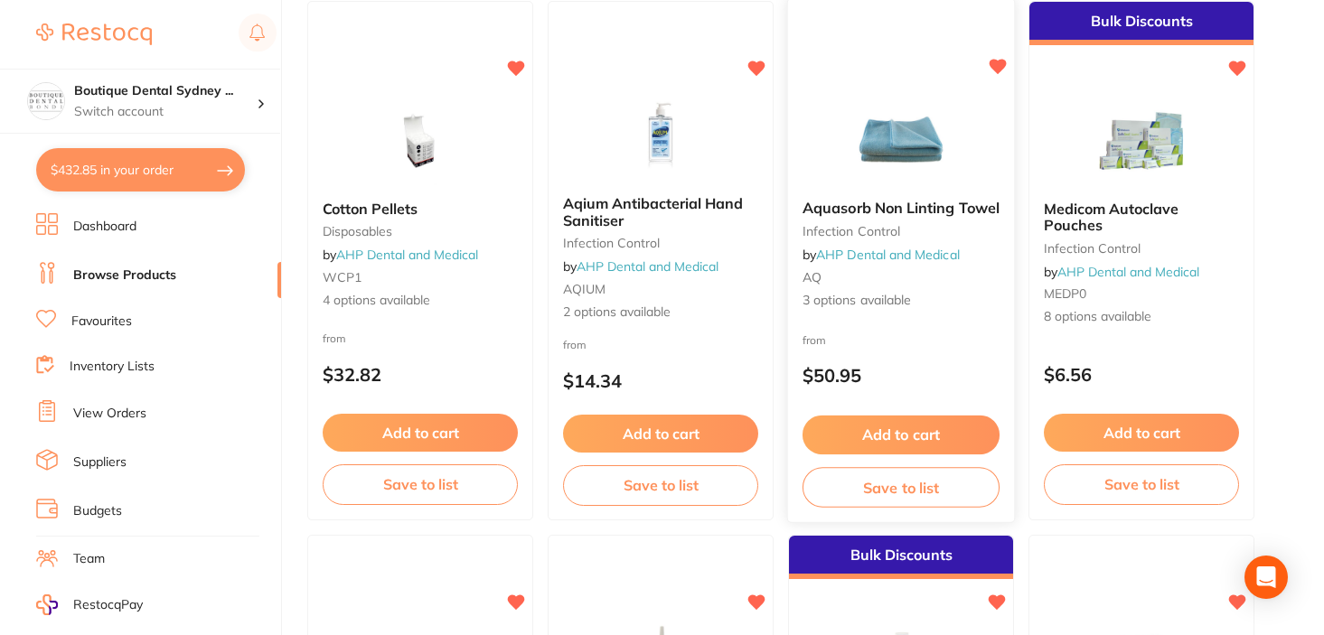
click at [877, 126] on img at bounding box center [900, 139] width 118 height 91
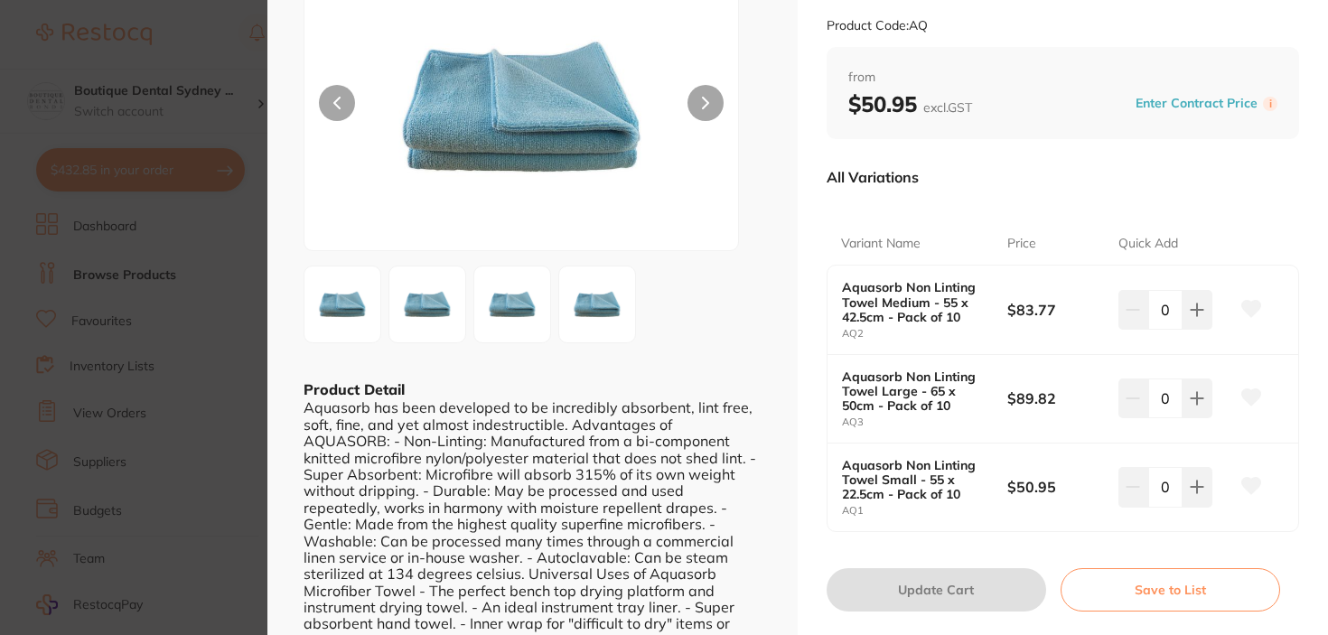
scroll to position [147, 0]
click at [1251, 309] on icon at bounding box center [1251, 309] width 19 height 16
click at [1196, 313] on icon at bounding box center [1197, 311] width 14 height 14
type input "1"
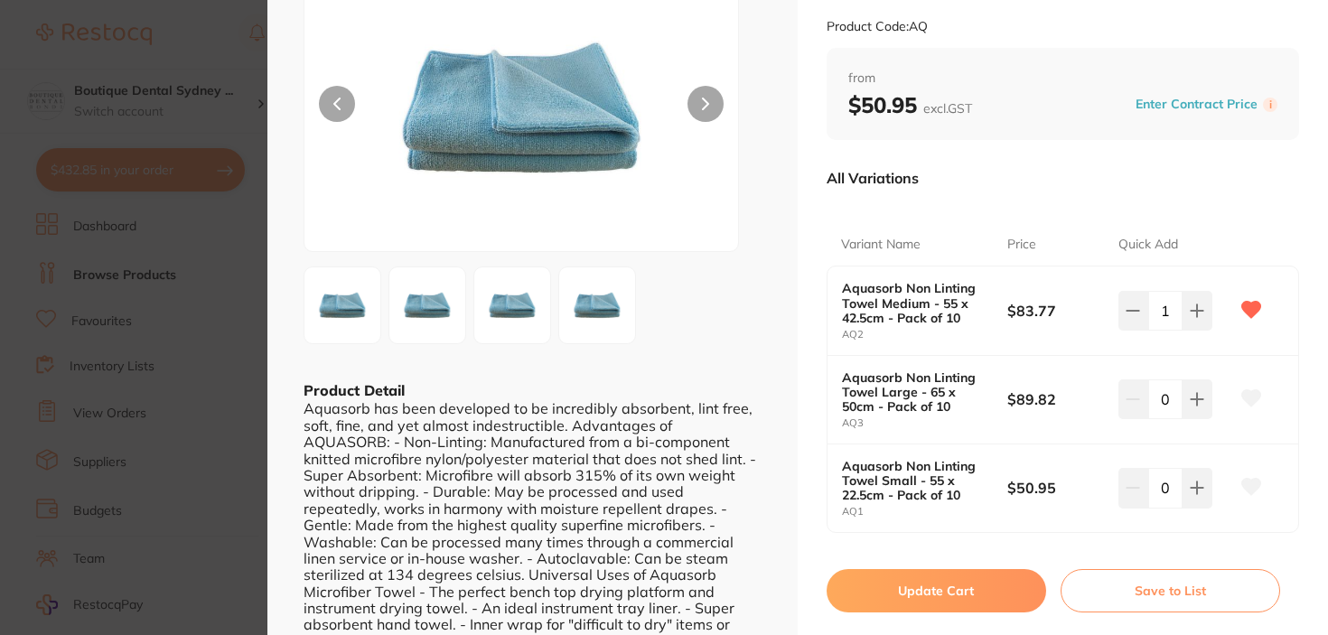
click at [904, 594] on button "Update Cart" at bounding box center [937, 590] width 220 height 43
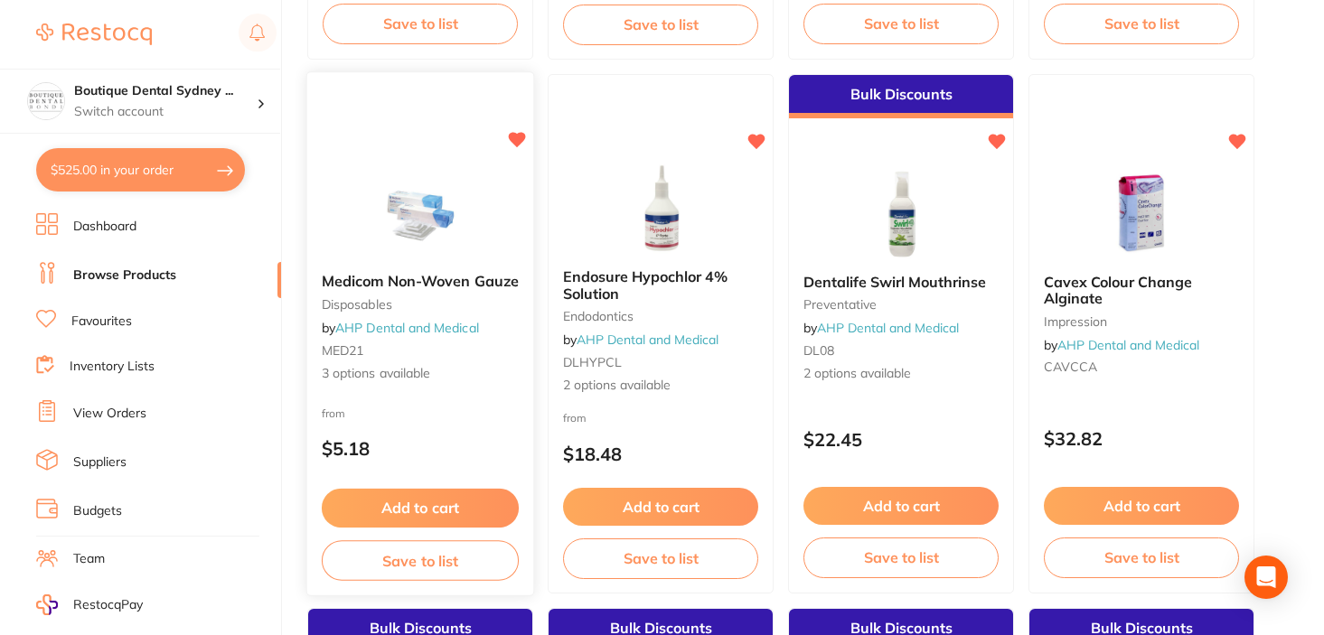
scroll to position [2870, 0]
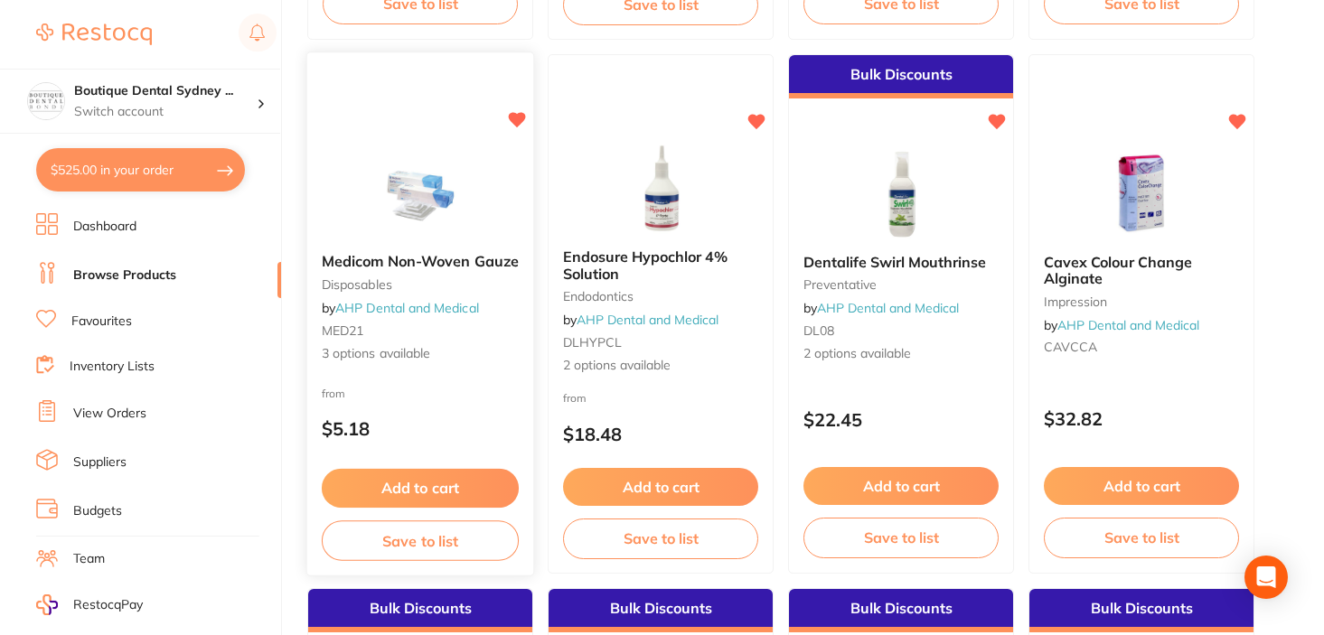
click at [432, 257] on span "Medicom Non-Woven Gauze" at bounding box center [420, 261] width 197 height 18
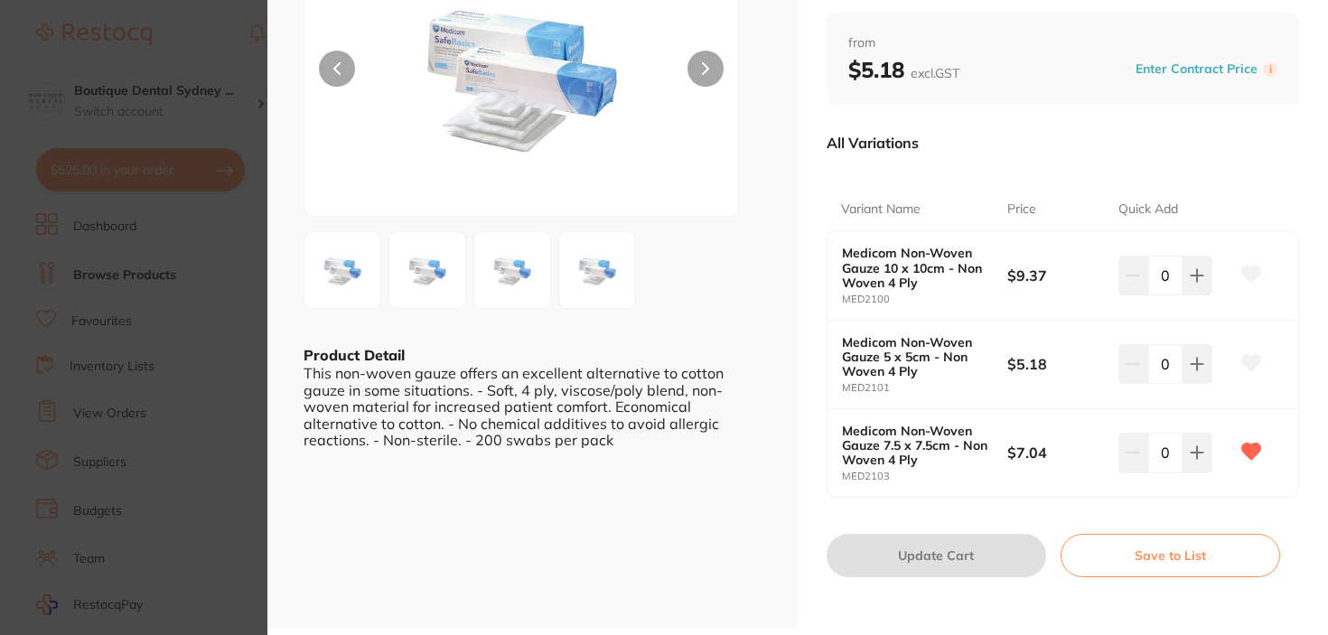
scroll to position [215, 0]
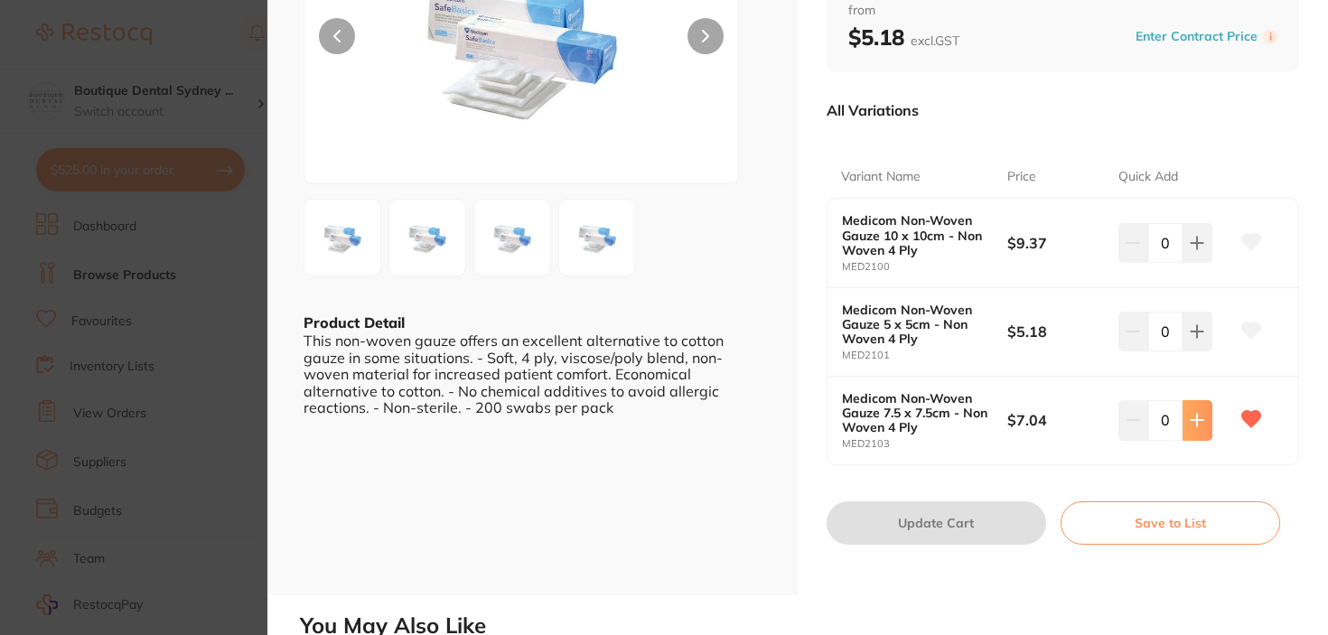
click at [1193, 418] on icon at bounding box center [1197, 421] width 12 height 12
type input "4"
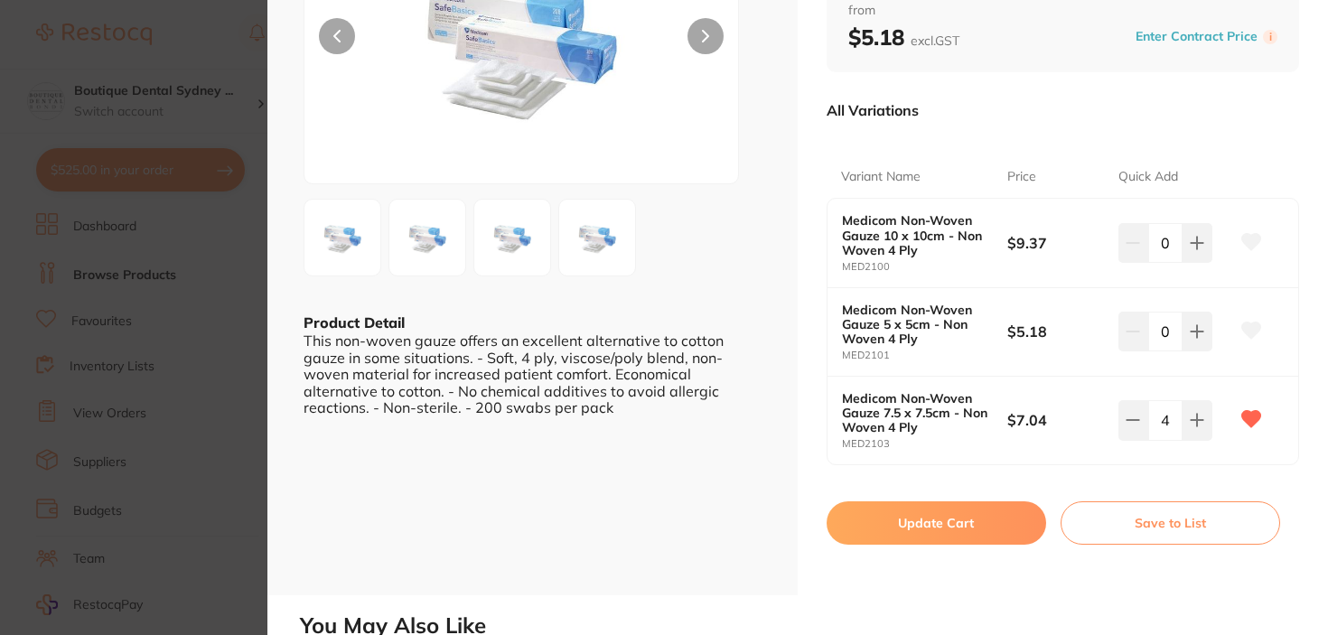
click at [996, 505] on button "Update Cart" at bounding box center [937, 522] width 220 height 43
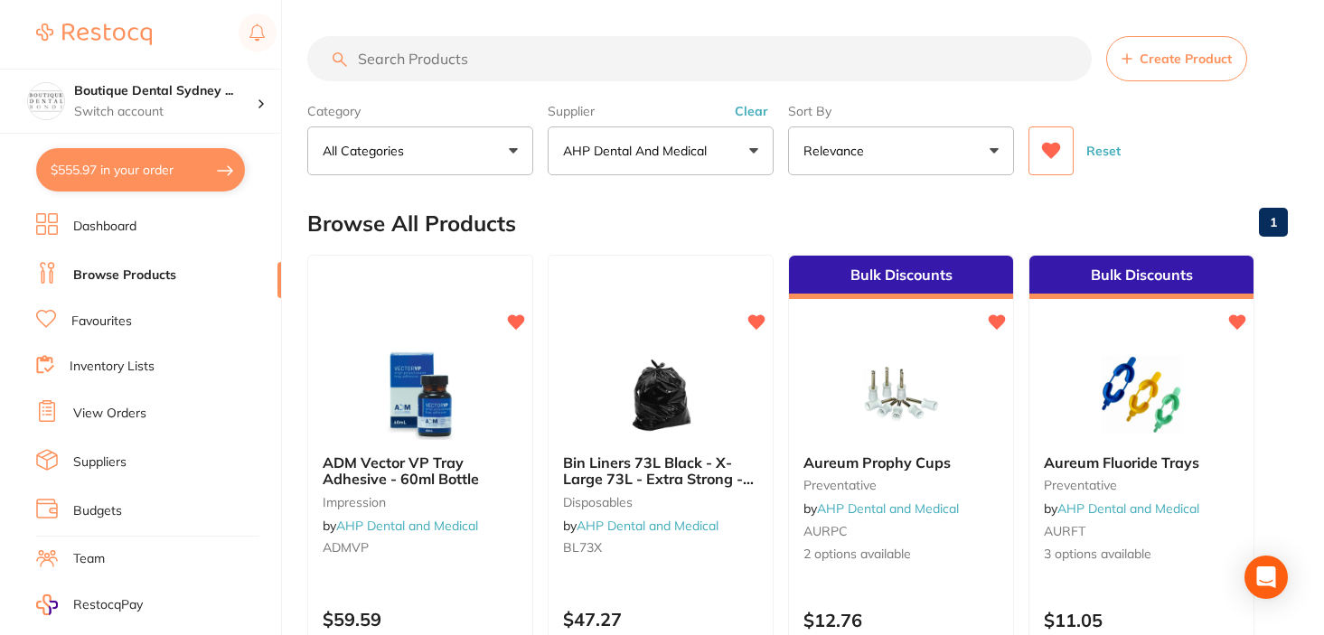
click at [1035, 148] on button at bounding box center [1050, 150] width 45 height 49
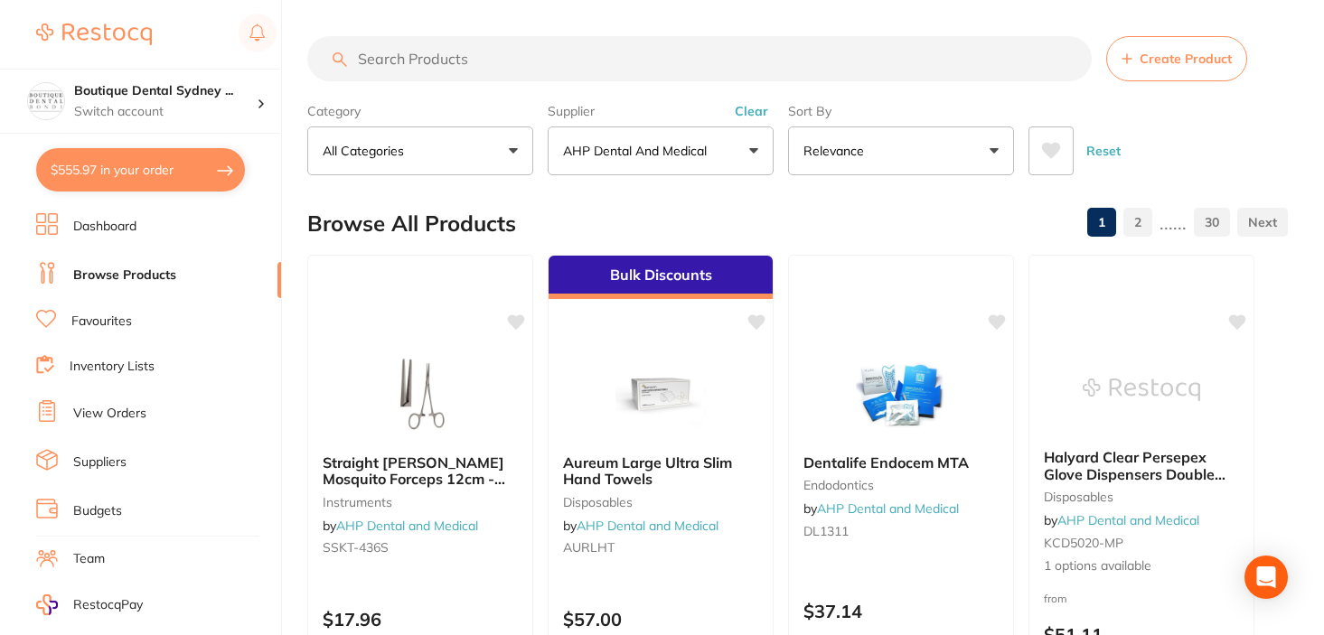
click at [554, 49] on input "search" at bounding box center [699, 58] width 784 height 45
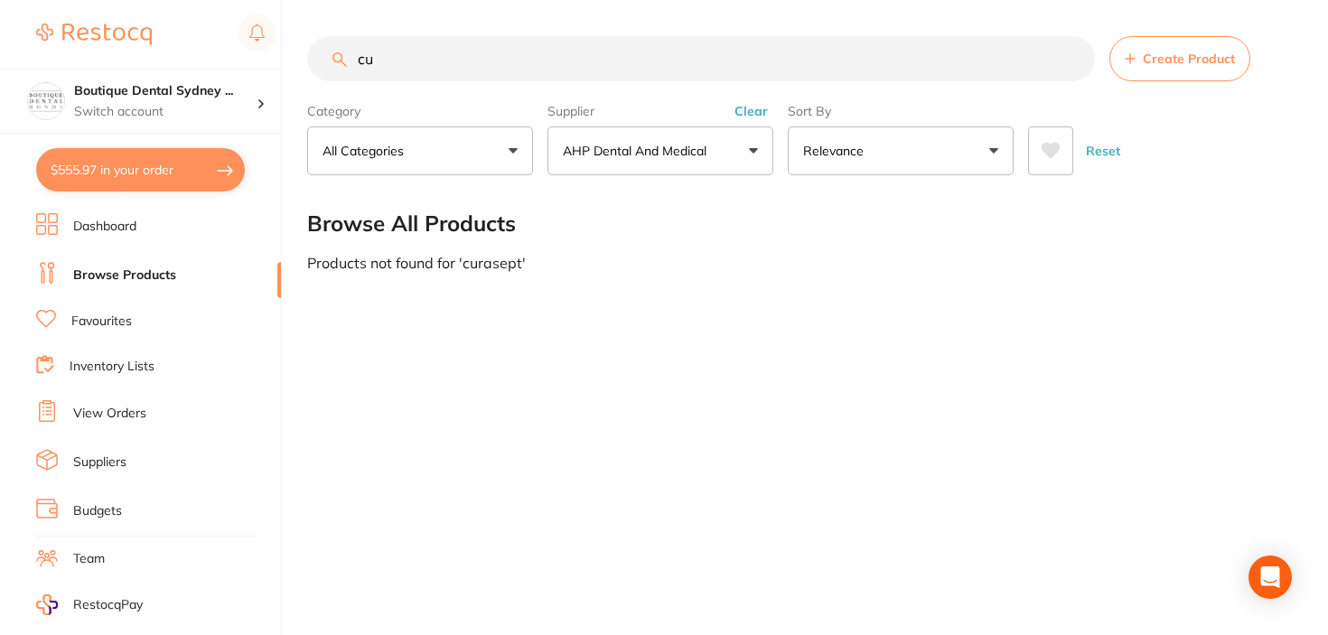
type input "c"
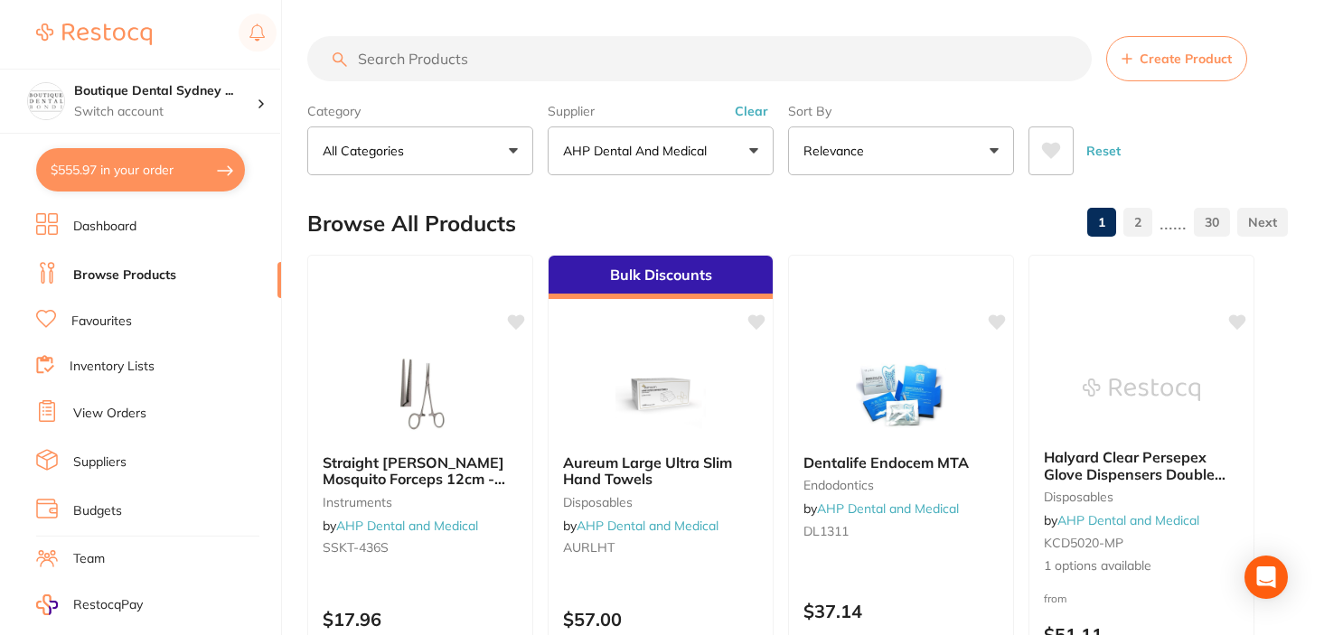
click at [111, 165] on button "$555.97 in your order" at bounding box center [140, 169] width 209 height 43
checkbox input "true"
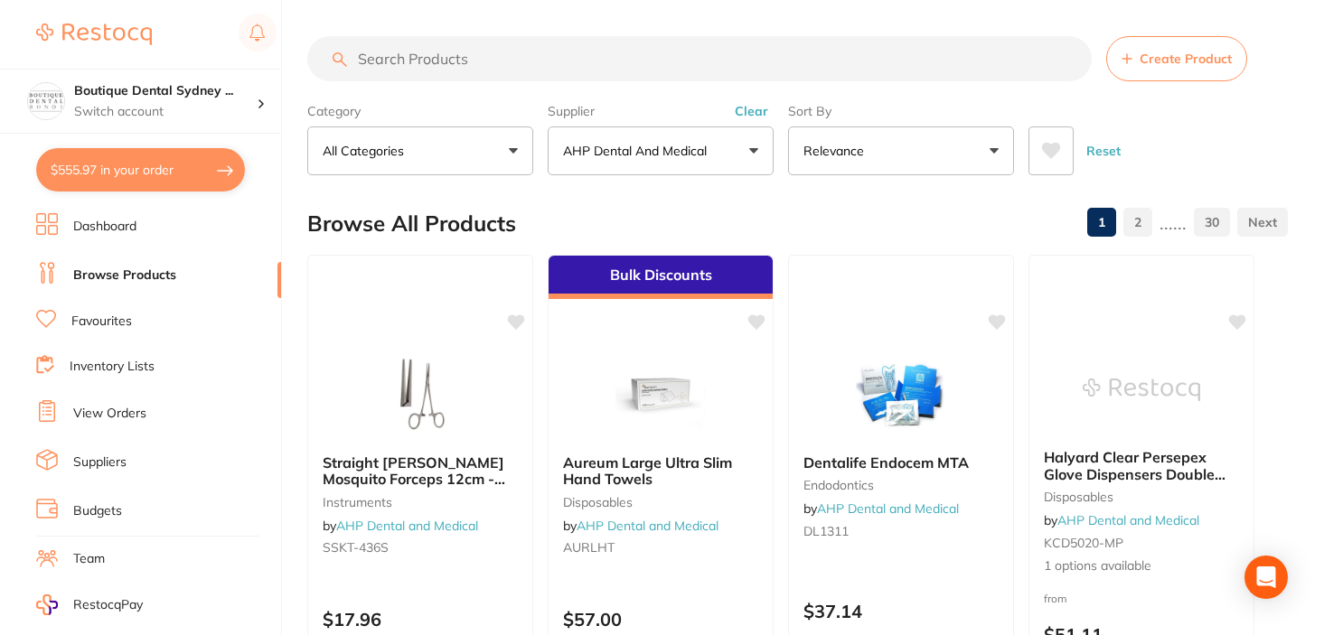
checkbox input "true"
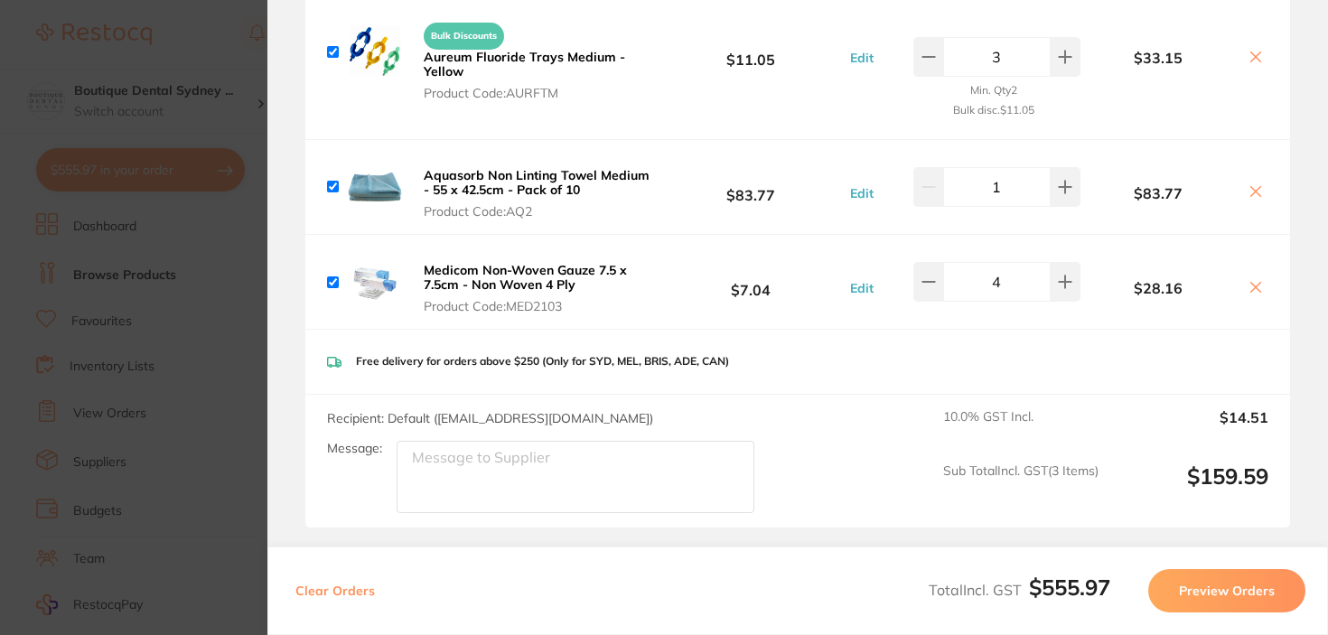
scroll to position [811, 0]
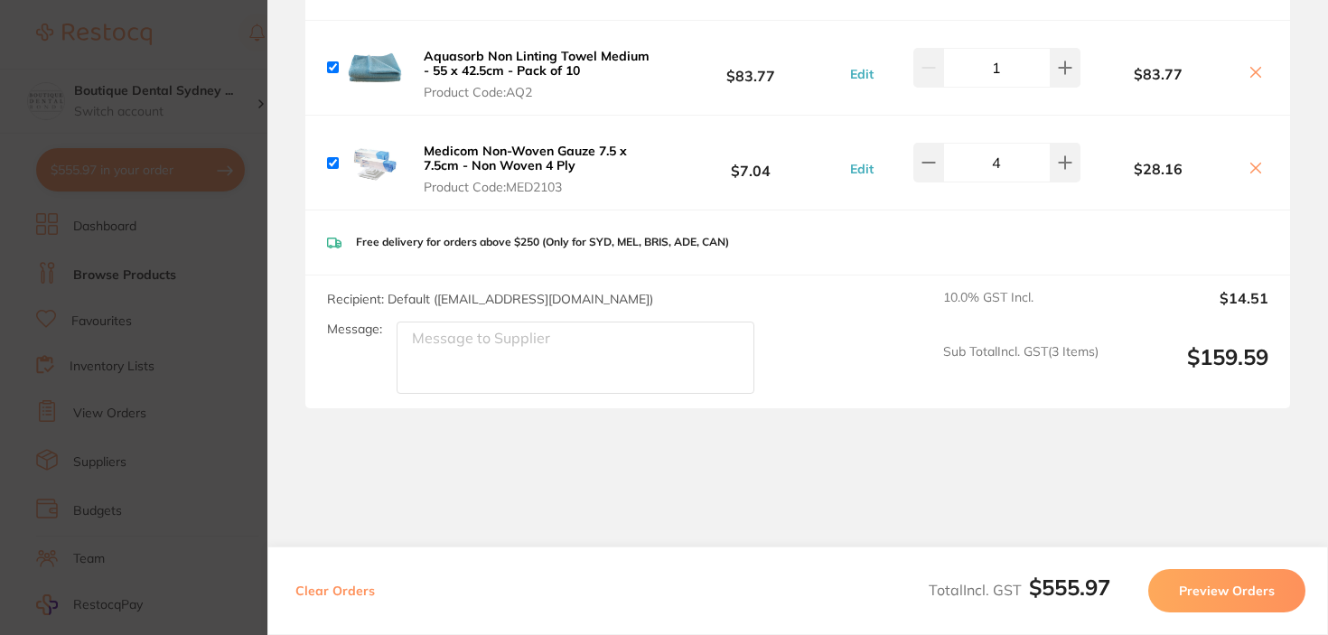
click at [1247, 605] on button "Preview Orders" at bounding box center [1226, 590] width 157 height 43
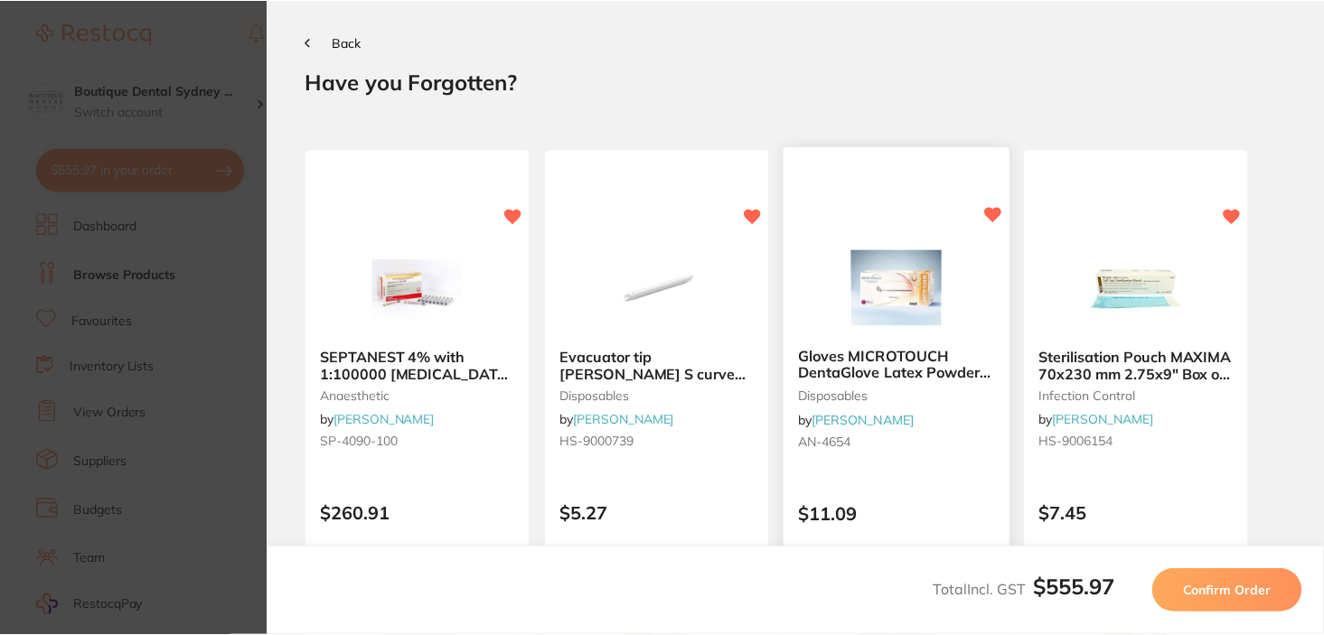
scroll to position [0, 0]
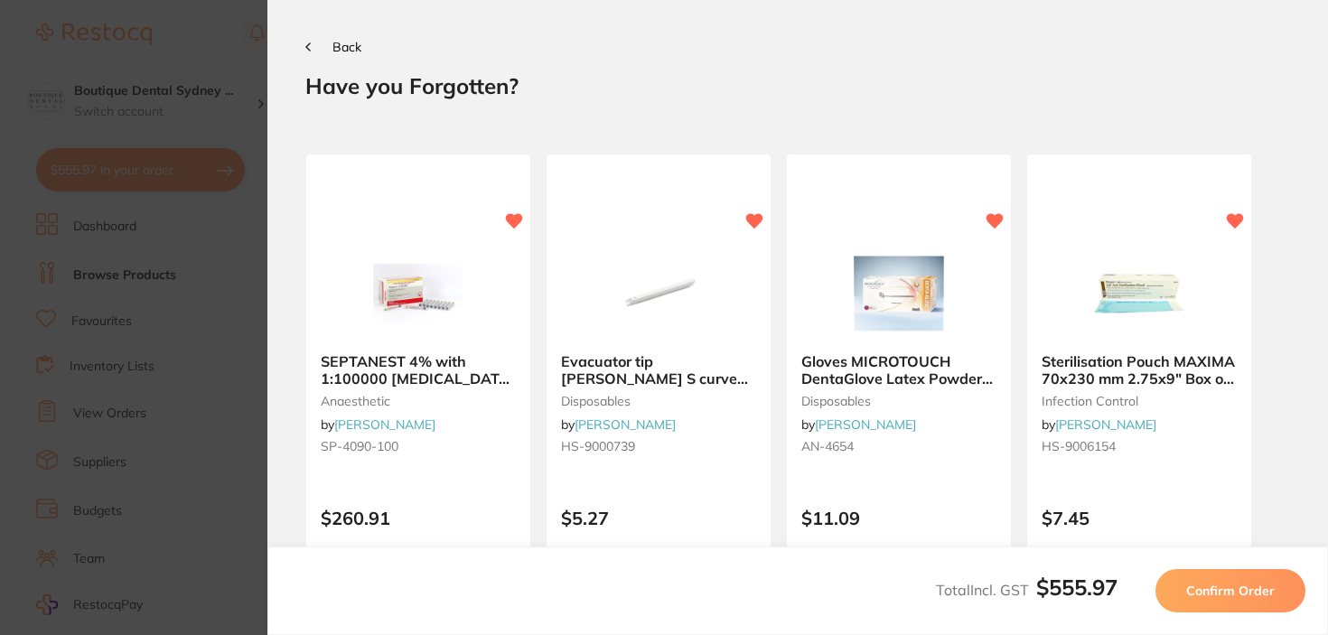
click at [1267, 613] on div "Total Incl. GST $555.97 Confirm Order" at bounding box center [797, 591] width 1061 height 89
click at [1253, 595] on span "Confirm Order" at bounding box center [1230, 591] width 89 height 16
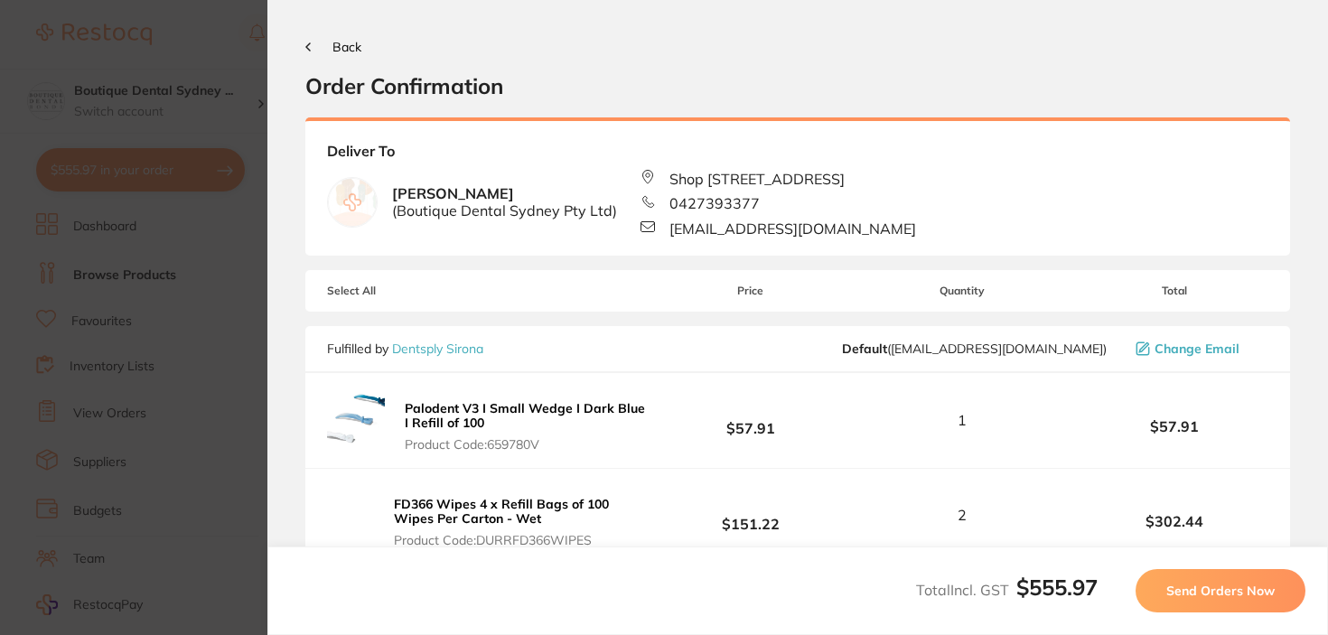
click at [1245, 594] on span "Send Orders Now" at bounding box center [1220, 591] width 108 height 16
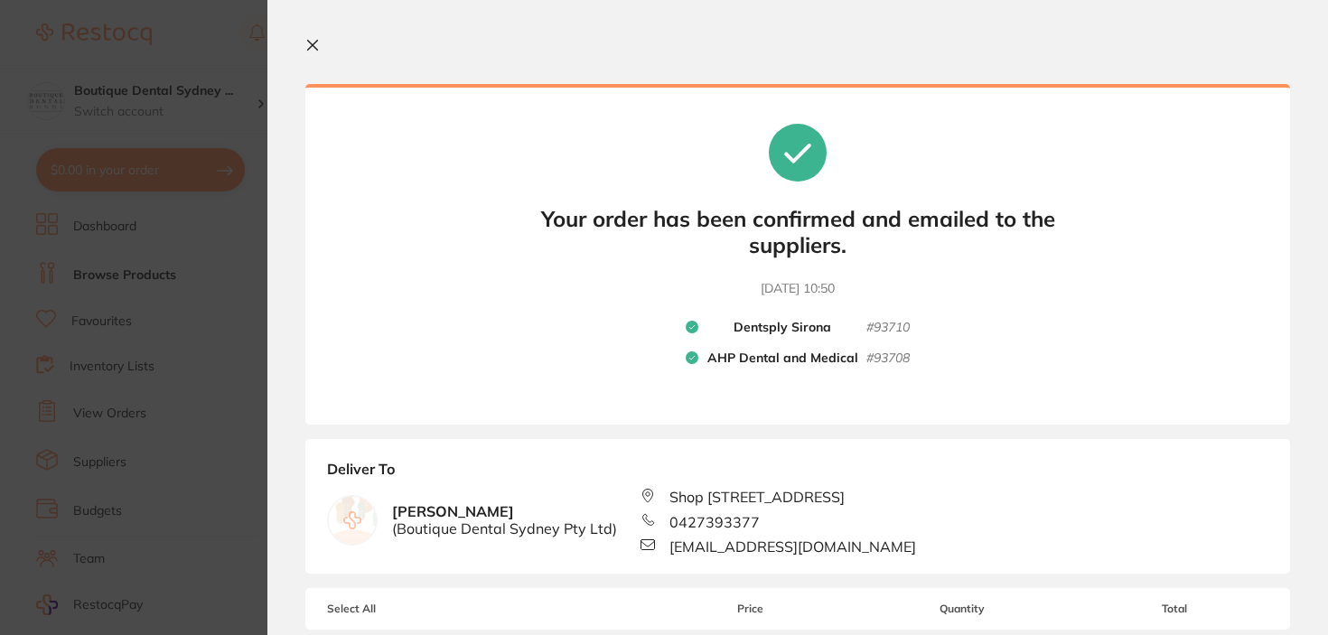
click at [306, 53] on button at bounding box center [316, 46] width 22 height 17
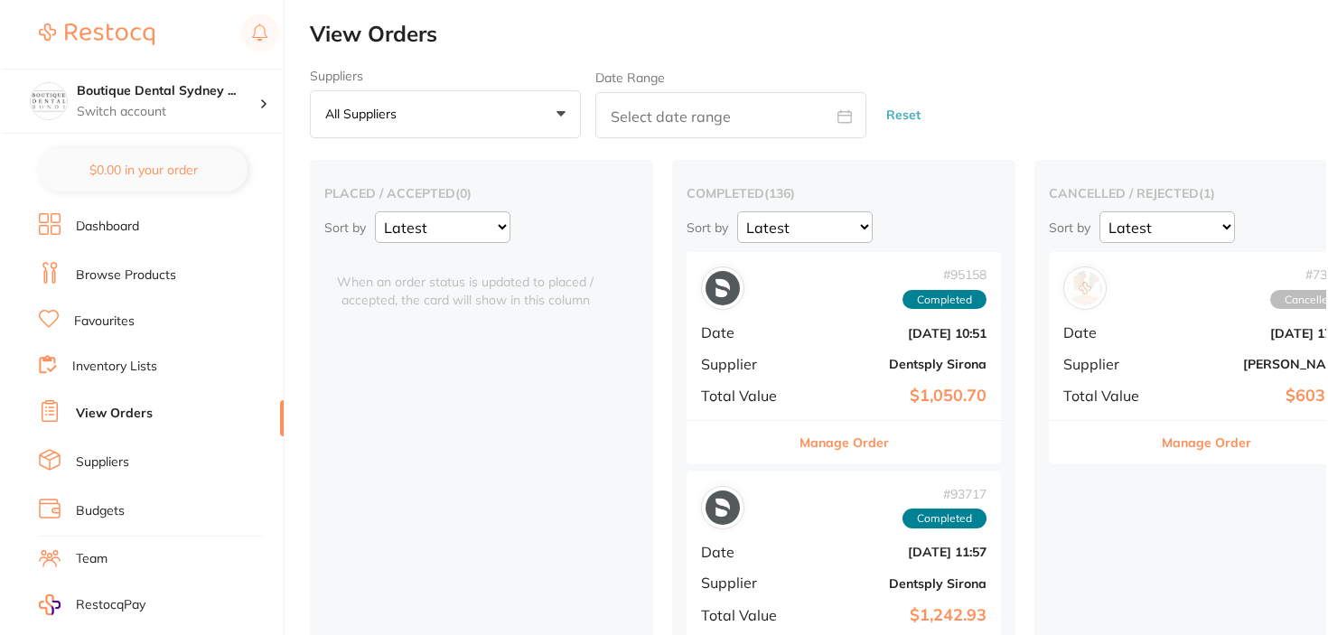
scroll to position [208, 0]
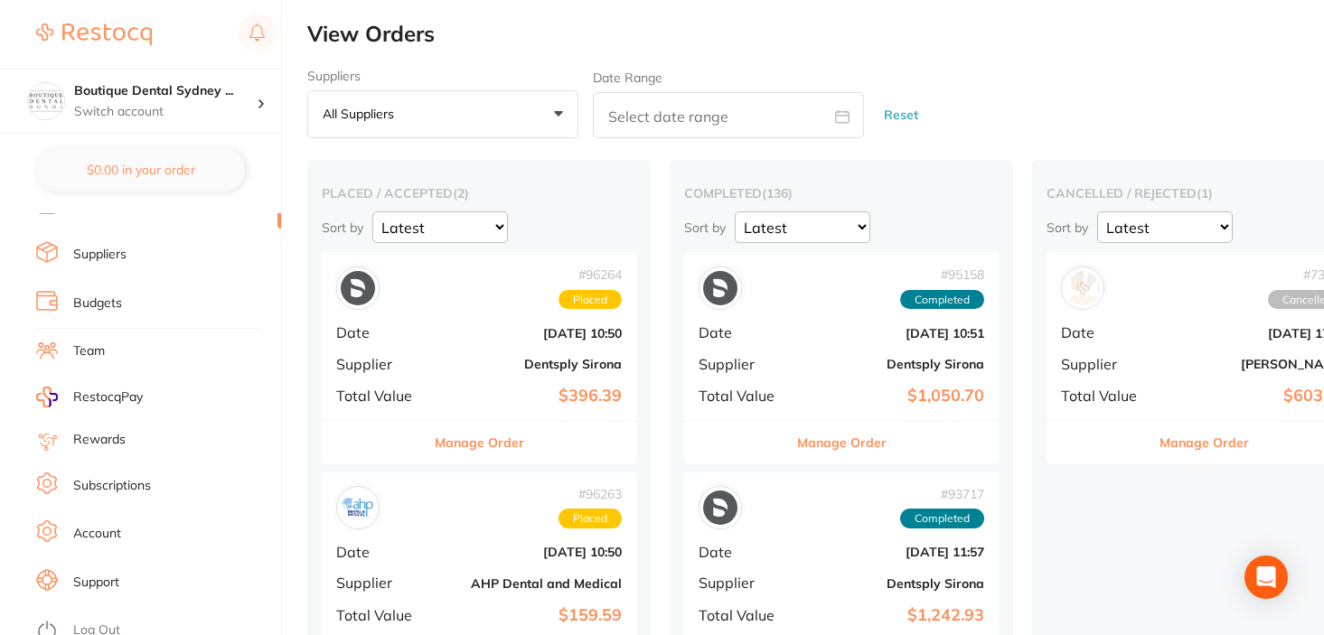
click at [103, 622] on link "Log Out" at bounding box center [96, 631] width 47 height 18
